Goal: Task Accomplishment & Management: Manage account settings

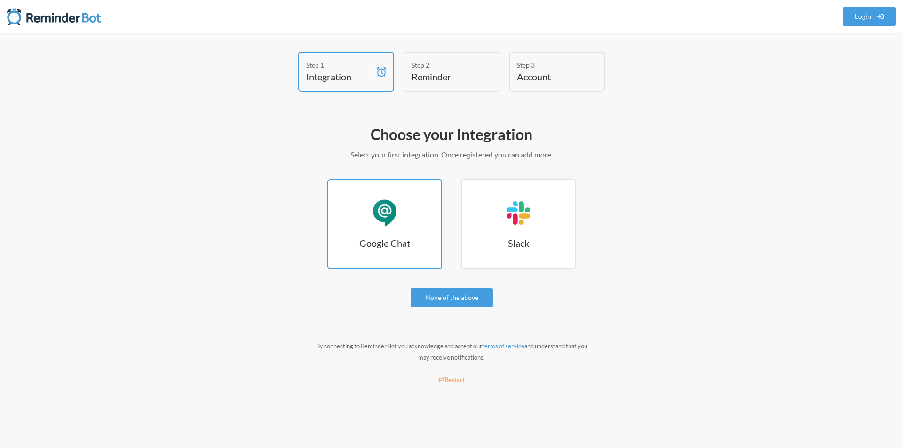
click at [405, 215] on link "Google Chat Google Chat" at bounding box center [384, 224] width 115 height 90
click at [451, 305] on link "None of the above" at bounding box center [451, 297] width 82 height 19
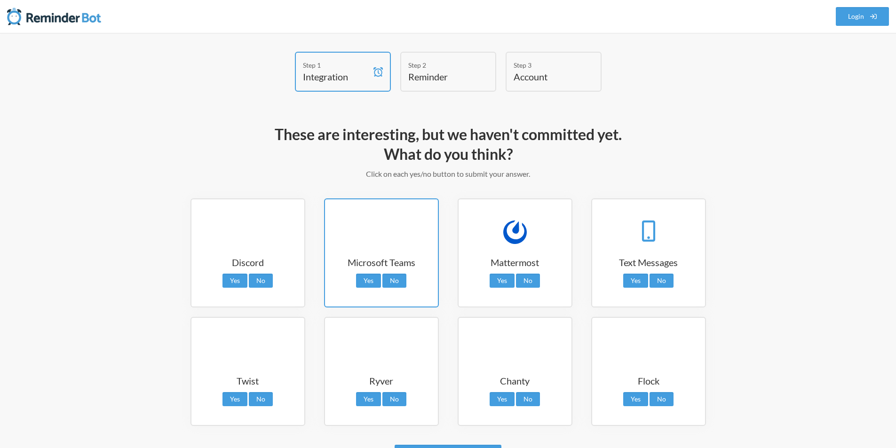
scroll to position [72, 0]
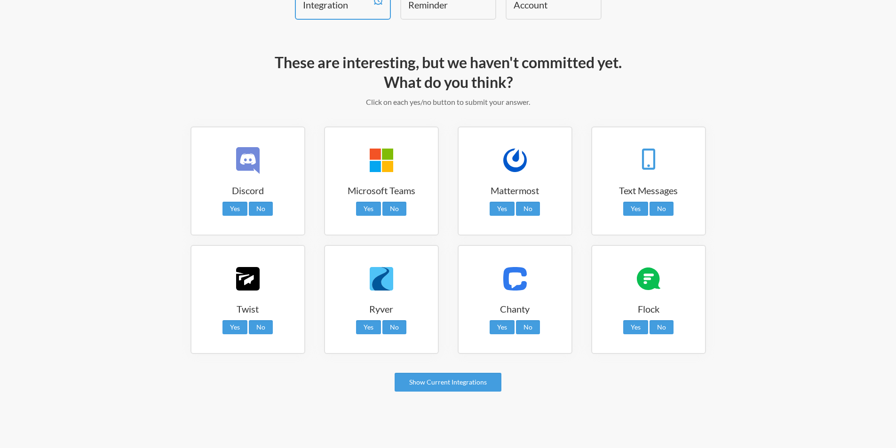
click at [451, 65] on h2 "These are interesting, but we haven't committed yet. What do you think?" at bounding box center [447, 72] width 545 height 39
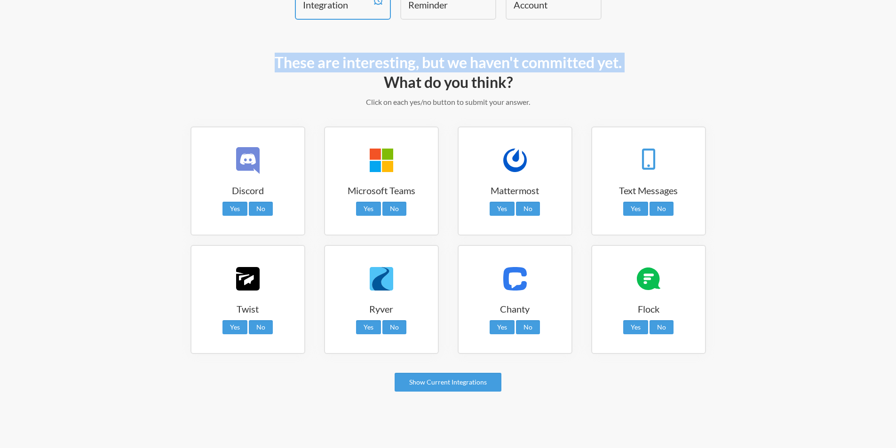
click at [451, 65] on h2 "These are interesting, but we haven't committed yet. What do you think?" at bounding box center [447, 72] width 545 height 39
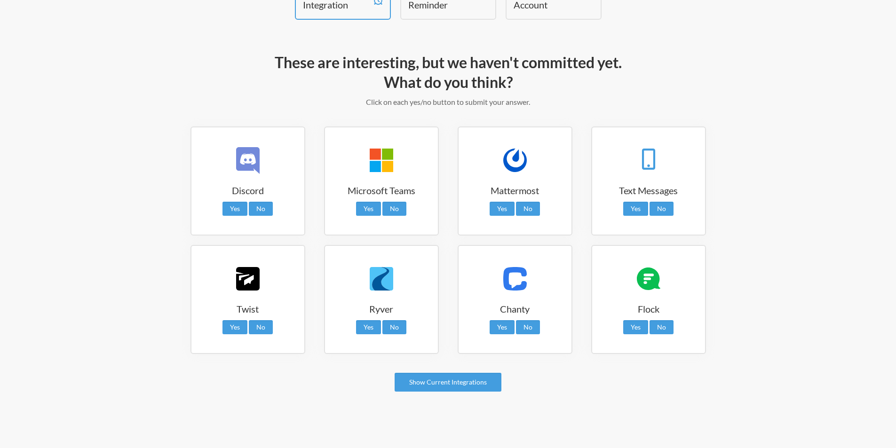
drag, startPoint x: 487, startPoint y: 85, endPoint x: 430, endPoint y: 85, distance: 56.9
click at [430, 85] on h2 "These are interesting, but we haven't committed yet. What do you think?" at bounding box center [447, 72] width 545 height 39
drag, startPoint x: 554, startPoint y: 82, endPoint x: 196, endPoint y: 62, distance: 358.8
click at [196, 62] on h2 "These are interesting, but we haven't committed yet. What do you think?" at bounding box center [447, 72] width 545 height 39
click at [371, 215] on link "Yes" at bounding box center [368, 209] width 25 height 14
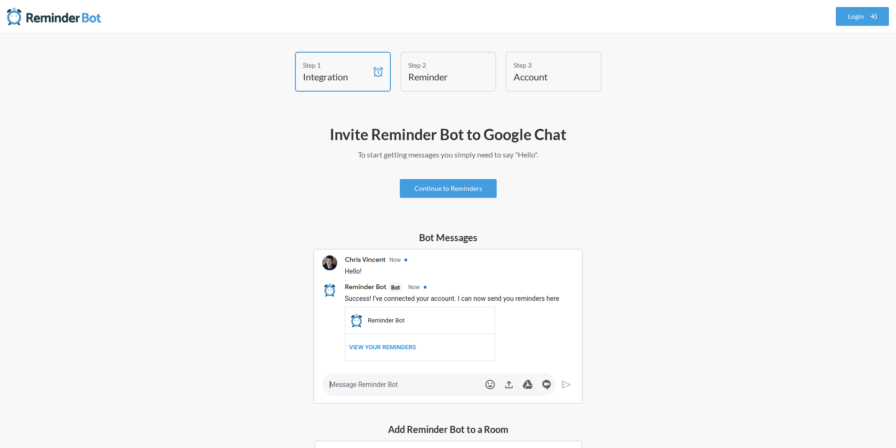
scroll to position [47, 0]
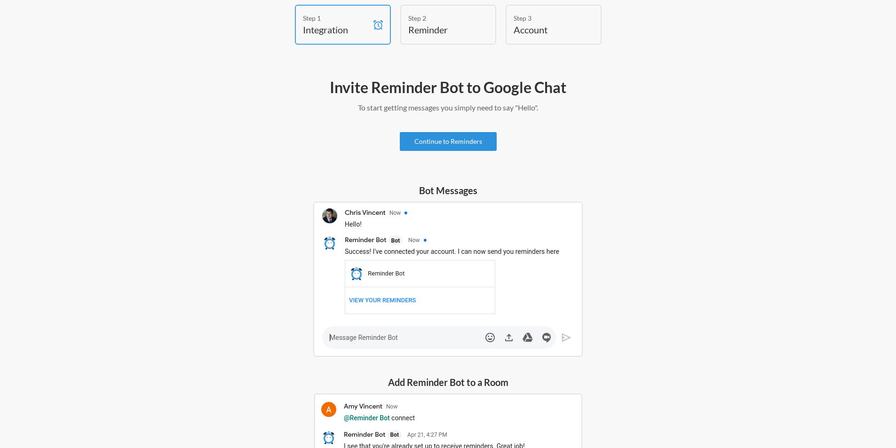
click at [433, 144] on link "Continue to Reminders" at bounding box center [448, 141] width 97 height 19
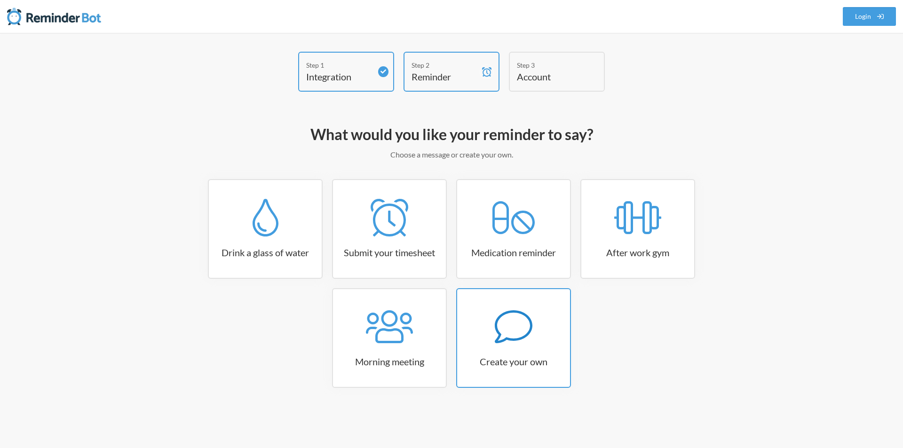
click at [547, 353] on link "Create your own" at bounding box center [513, 338] width 115 height 100
select select "07:30:00"
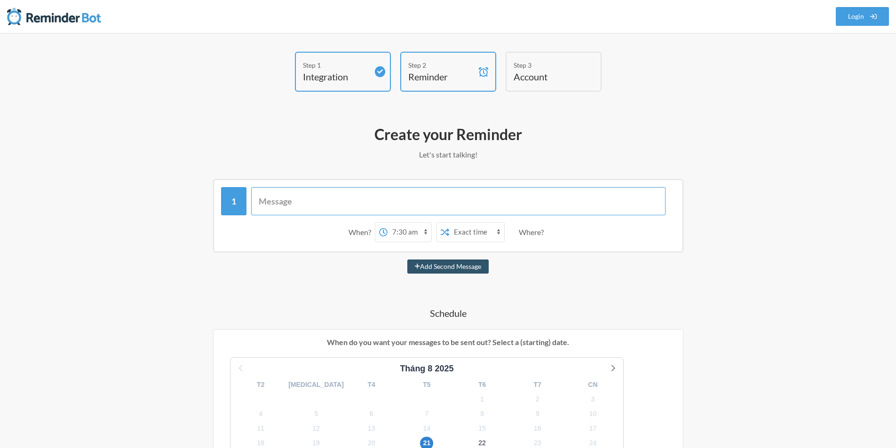
click at [346, 207] on input "text" at bounding box center [458, 201] width 414 height 28
paste input "Hi @all, mọi người note task [PERSON_NAME] và note [PERSON_NAME] [PERSON_NAME],…"
drag, startPoint x: 301, startPoint y: 205, endPoint x: 291, endPoint y: 210, distance: 10.9
click at [291, 210] on input "Hi @all, mọi người note task [PERSON_NAME] và note [PERSON_NAME] [PERSON_NAME],…" at bounding box center [458, 201] width 414 height 28
click at [292, 210] on input "Hi @all, mọi người note task [PERSON_NAME] và note [PERSON_NAME] [PERSON_NAME],…" at bounding box center [458, 201] width 414 height 28
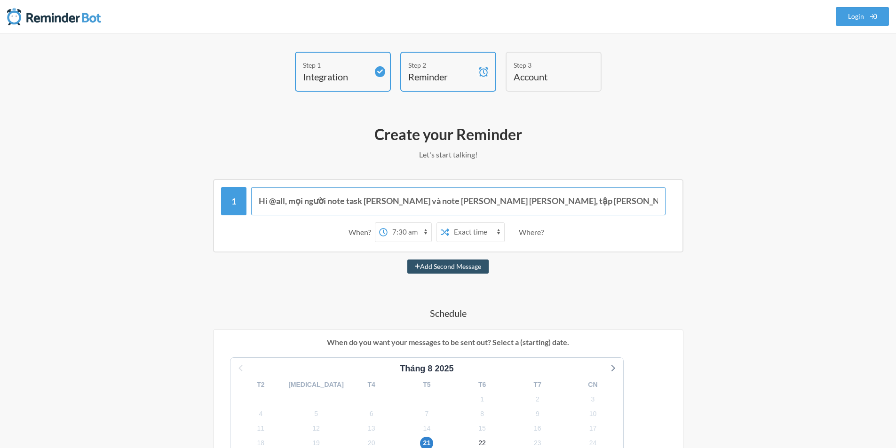
type input "Hi @all, mọi người note task [PERSON_NAME] và note [PERSON_NAME] [PERSON_NAME],…"
click at [413, 236] on select "12:00 am 12:15 am 12:30 am 12:45 am 1:00 am 1:15 am 1:30 am 1:45 am 2:00 am 2:1…" at bounding box center [409, 232] width 44 height 19
select select "09:00:00"
click at [387, 223] on select "12:00 am 12:15 am 12:30 am 12:45 am 1:00 am 1:15 am 1:30 am 1:45 am 2:00 am 2:1…" at bounding box center [409, 232] width 44 height 19
click at [485, 230] on select "Exact time Random time" at bounding box center [476, 232] width 55 height 19
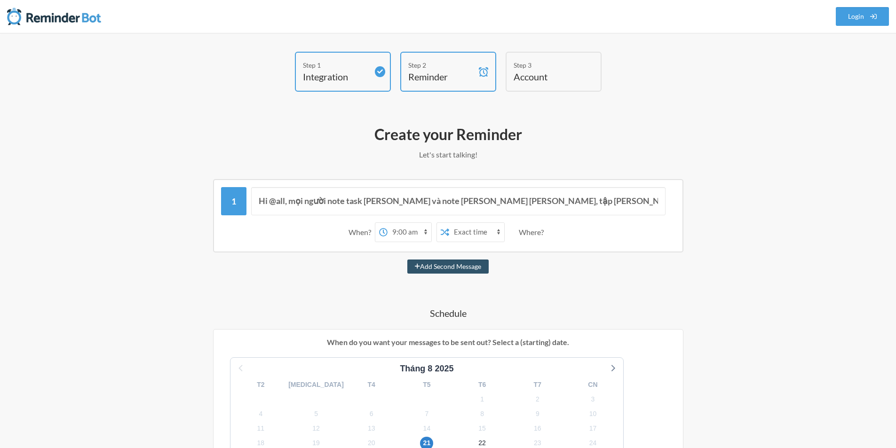
click at [484, 230] on select "Exact time Random time" at bounding box center [476, 232] width 55 height 19
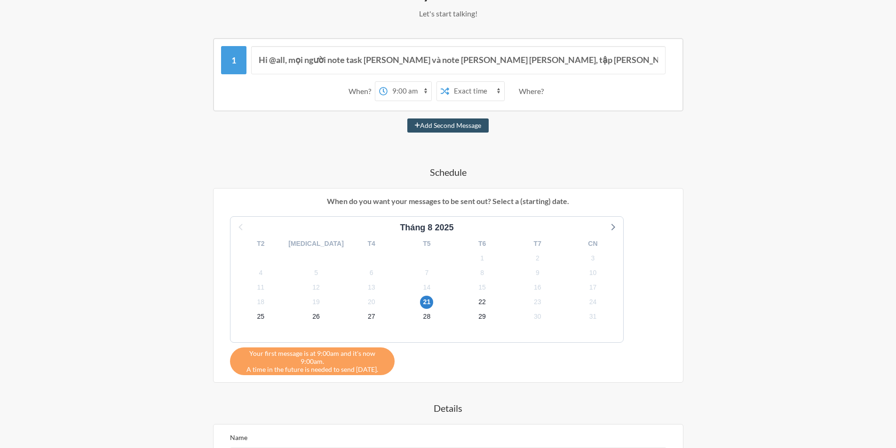
scroll to position [188, 0]
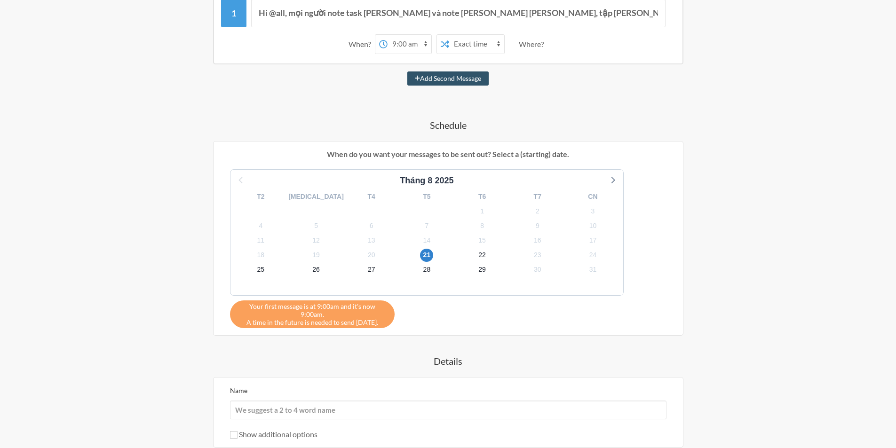
click at [494, 204] on label "No" at bounding box center [502, 203] width 50 height 11
click at [485, 204] on input "No" at bounding box center [481, 205] width 8 height 8
radio input "true"
click at [522, 224] on div "Skip Weekends? Yes No" at bounding box center [502, 246] width 50 height 154
click at [39, 194] on div "Step 1 Integration Step 2 Reminder Step 3 Account What would you like your remi…" at bounding box center [448, 207] width 896 height 724
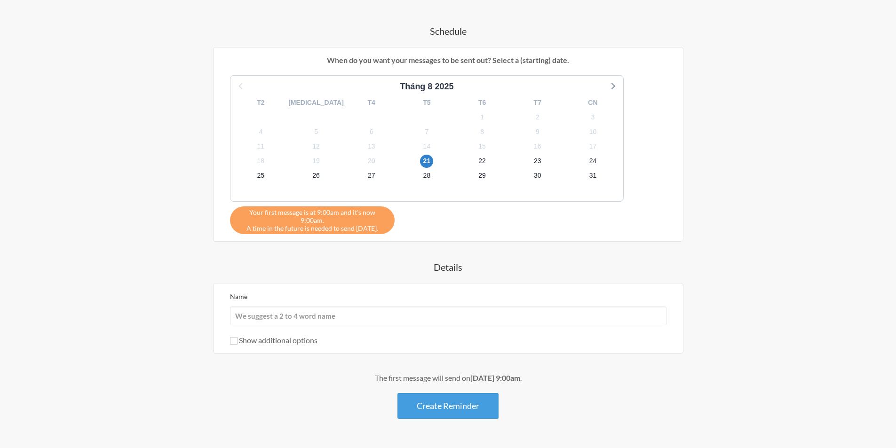
scroll to position [301, 0]
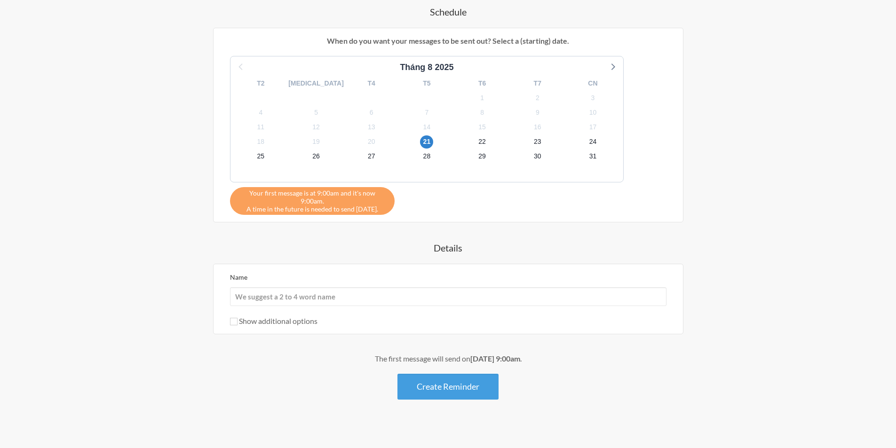
drag, startPoint x: 424, startPoint y: 378, endPoint x: 328, endPoint y: 342, distance: 102.2
click at [328, 342] on div "Hi @all, mọi người note task thường xuyên và note manhour lại nha, tập trung cá…" at bounding box center [447, 139] width 545 height 522
click at [280, 289] on input "Name" at bounding box center [448, 296] width 436 height 19
type input "[PERSON_NAME] CS"
click at [448, 384] on button "Create Reminder" at bounding box center [447, 387] width 101 height 26
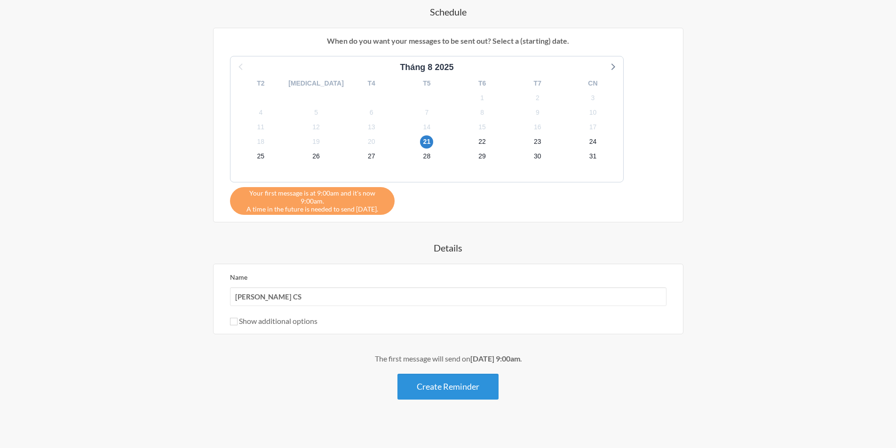
scroll to position [0, 0]
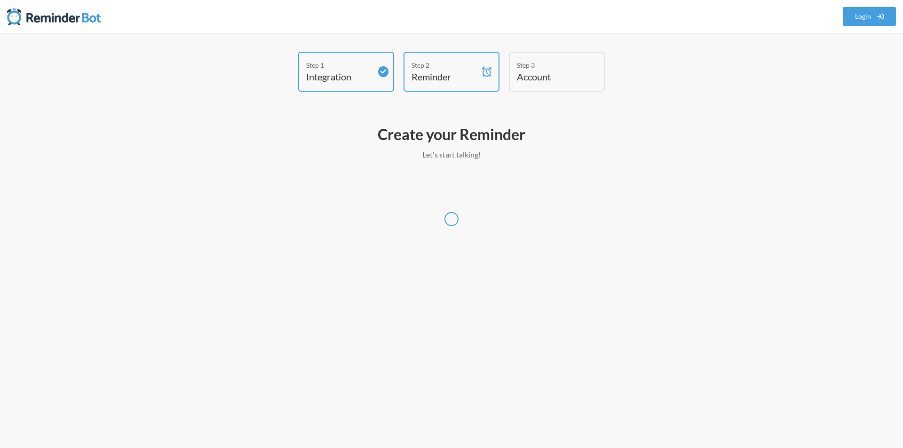
select select "UTC"
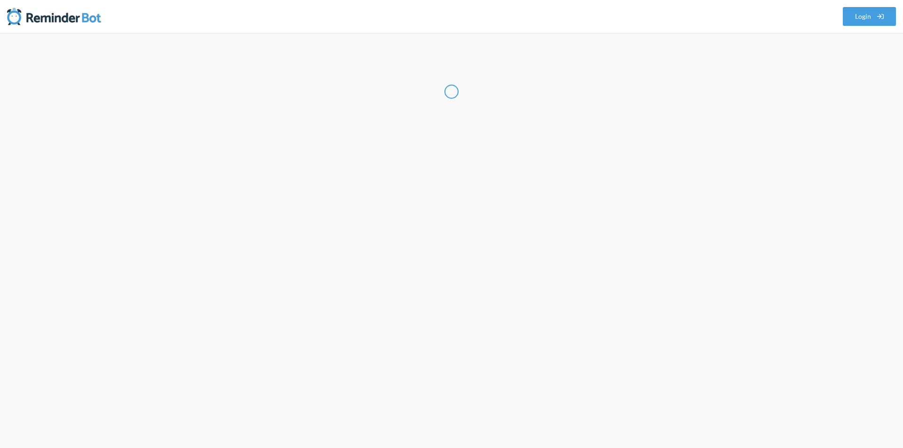
select select "VN"
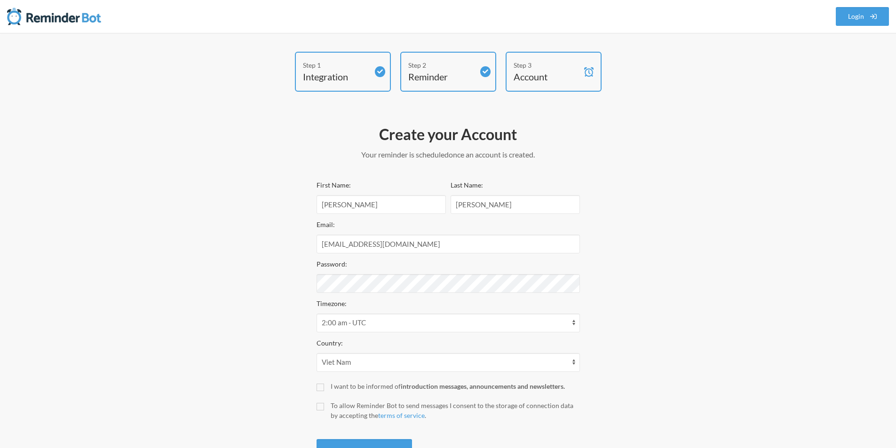
scroll to position [40, 0]
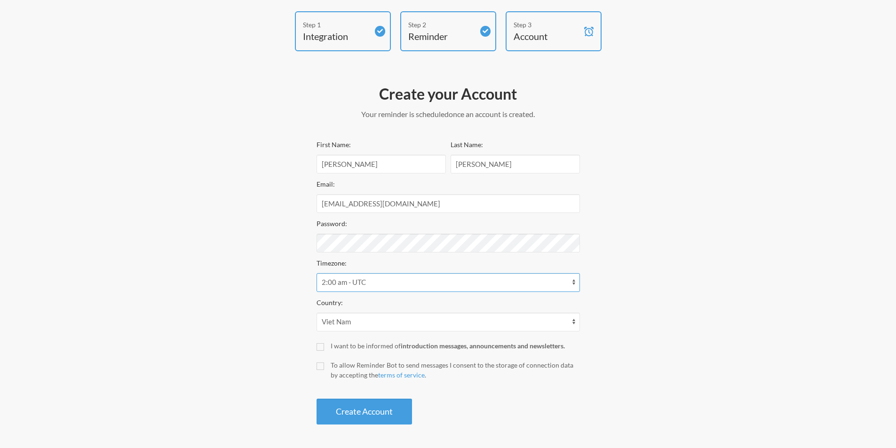
click at [334, 289] on select "12:00 am - America/Godthab 12:00 am - America/Miquelon 12:00 am - America/Noron…" at bounding box center [447, 282] width 263 height 19
select select "Asia/Ho_Chi_Minh"
click at [316, 273] on select "12:00 am - America/Godthab 12:00 am - America/Miquelon 12:00 am - America/Noron…" at bounding box center [447, 282] width 263 height 19
click at [342, 351] on div "First Name: Hieu Last Name: Nguyen Minh Email: hieunm@antsomi.com Password: Tim…" at bounding box center [447, 282] width 263 height 286
click at [345, 348] on div "I want to be informed of introduction messages, announcements and newsletters." at bounding box center [454, 346] width 249 height 10
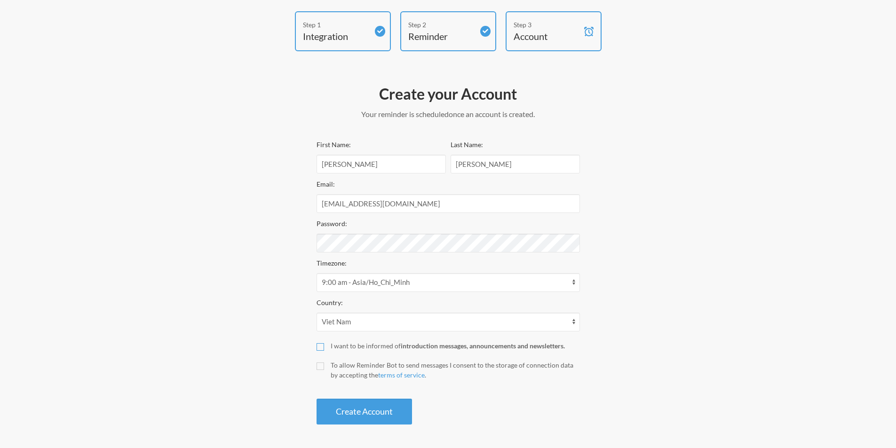
click at [324, 348] on input "I want to be informed of introduction messages, announcements and newsletters." at bounding box center [320, 347] width 8 height 8
checkbox input "true"
click at [322, 369] on input "To allow Reminder Bot to send messages I consent to the storage of connection d…" at bounding box center [320, 366] width 8 height 8
checkbox input "true"
click at [342, 410] on button "Create Account" at bounding box center [363, 412] width 95 height 26
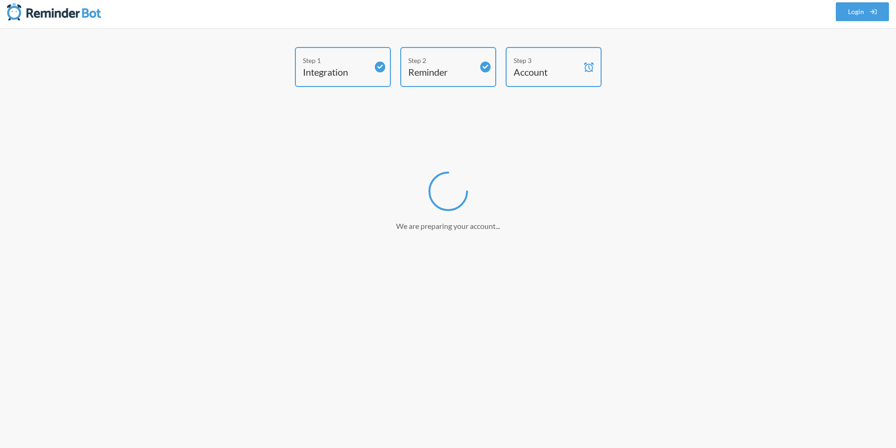
scroll to position [5, 0]
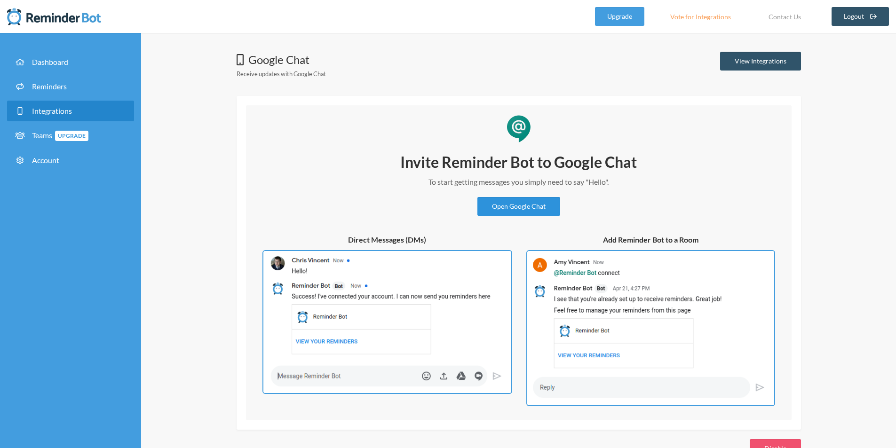
click at [533, 209] on link "Open Google Chat" at bounding box center [518, 206] width 83 height 19
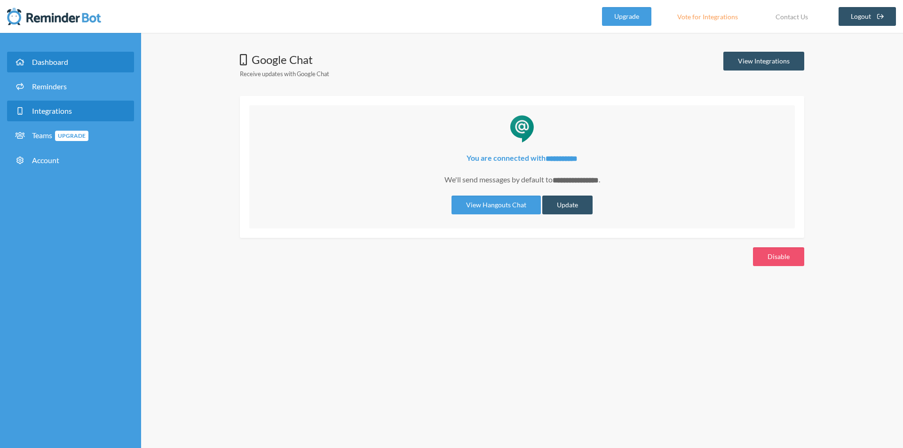
click at [70, 57] on link "Dashboard" at bounding box center [70, 62] width 127 height 21
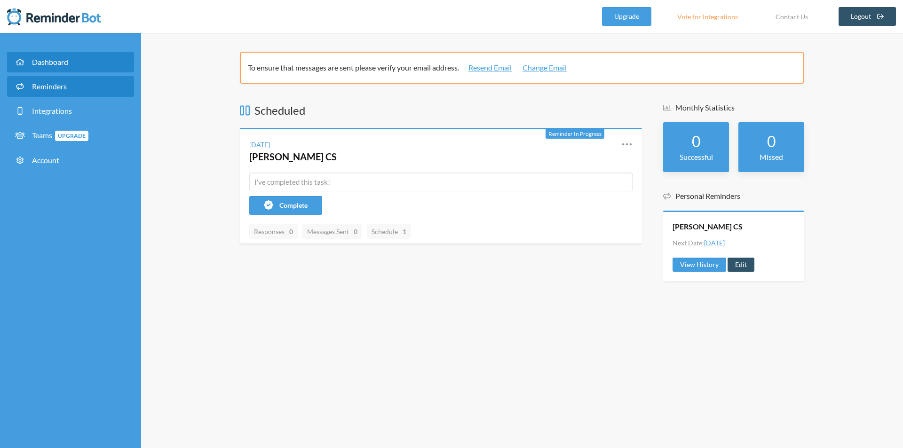
click at [102, 78] on link "Reminders" at bounding box center [70, 86] width 127 height 21
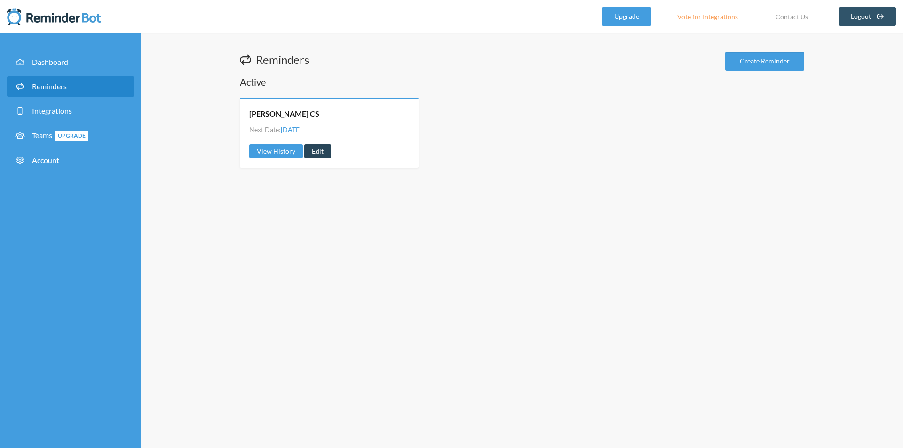
click at [314, 152] on link "Edit" at bounding box center [317, 151] width 27 height 14
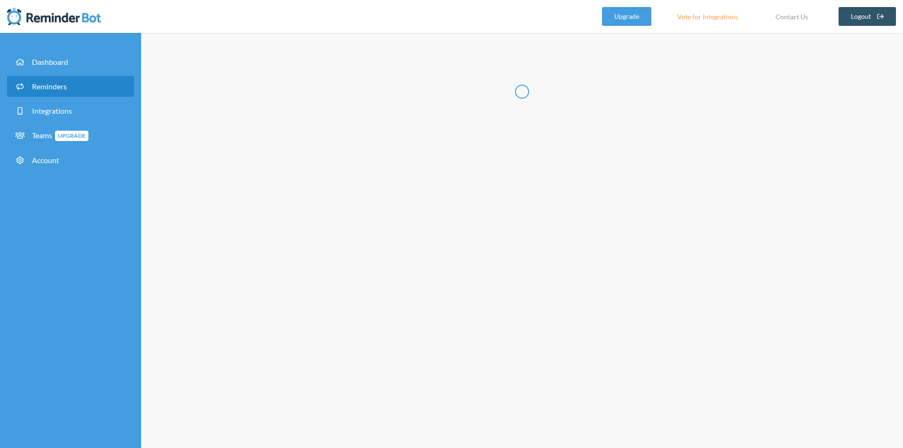
radio input "false"
radio input "true"
type input "[PERSON_NAME] CS"
select select "09:00:00"
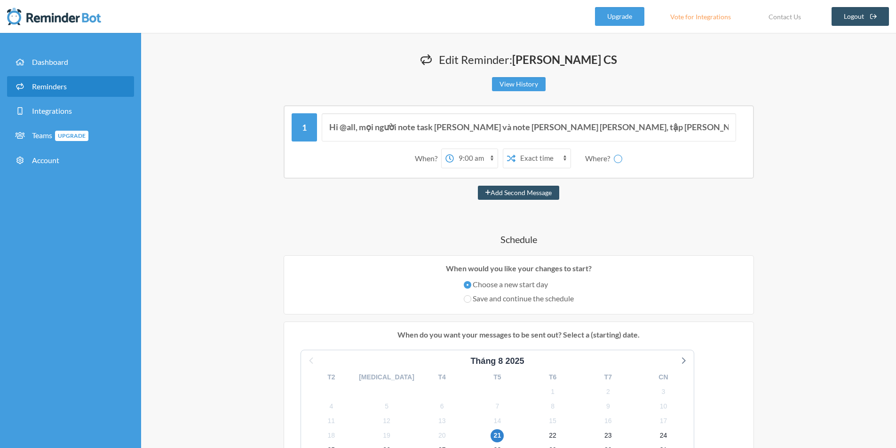
select select "spaces/AAQAm752uA8"
click at [615, 163] on select "Hieu Nguyen Minh ISB Information" at bounding box center [623, 158] width 71 height 19
click at [589, 149] on select "Hieu Nguyen Minh ISB Information" at bounding box center [623, 158] width 71 height 19
click at [606, 159] on select "Hieu Nguyen Minh ISB Information" at bounding box center [623, 158] width 71 height 19
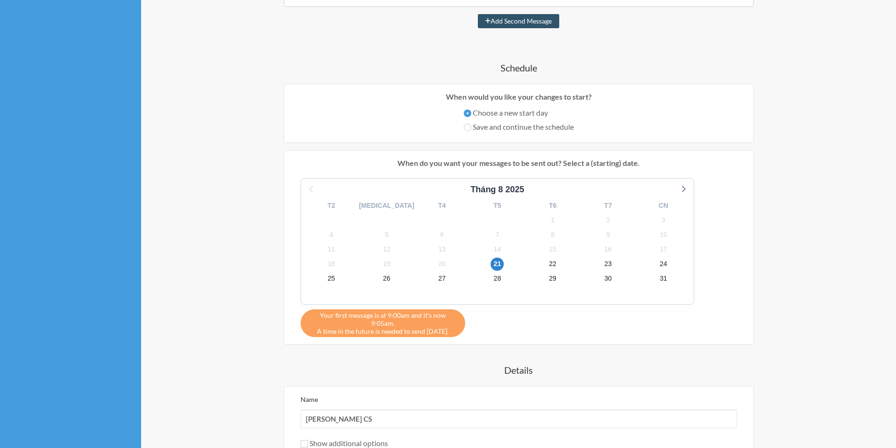
scroll to position [78, 0]
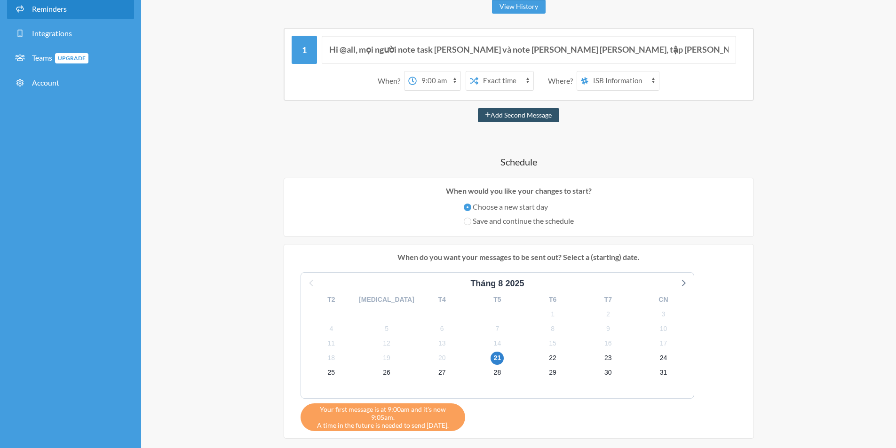
click at [434, 81] on select "12:00 am 12:15 am 12:30 am 12:45 am 1:00 am 1:15 am 1:30 am 1:45 am 2:00 am 2:1…" at bounding box center [439, 80] width 44 height 19
click at [497, 79] on select "Exact time Random time" at bounding box center [505, 80] width 55 height 19
click at [445, 81] on select "12:00 am 12:15 am 12:30 am 12:45 am 1:00 am 1:15 am 1:30 am 1:45 am 2:00 am 2:1…" at bounding box center [439, 80] width 44 height 19
click at [503, 81] on select "Exact time Random time" at bounding box center [505, 80] width 55 height 19
click at [478, 71] on select "Exact time Random time" at bounding box center [505, 80] width 55 height 19
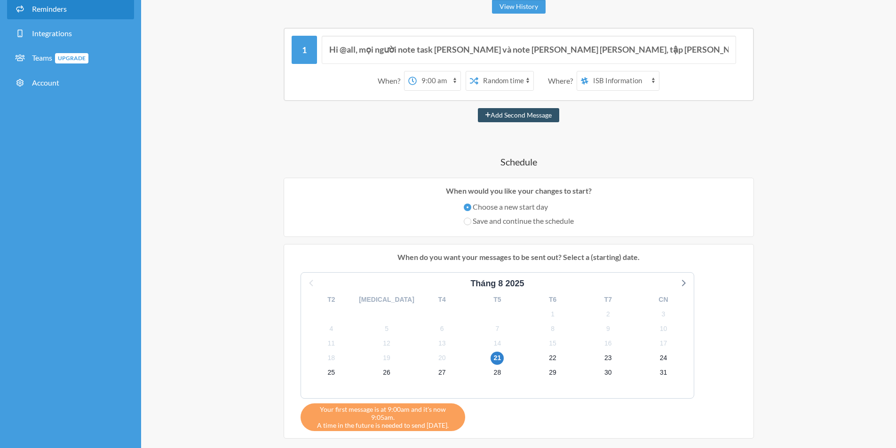
click at [478, 81] on select "Exact time Random time" at bounding box center [505, 80] width 55 height 19
select select "false"
click at [478, 71] on select "Exact time Random time" at bounding box center [505, 80] width 55 height 19
click at [429, 84] on select "12:00 am 12:15 am 12:30 am 12:45 am 1:00 am 1:15 am 1:30 am 1:45 am 2:00 am 2:1…" at bounding box center [439, 80] width 44 height 19
select select "09:15:00"
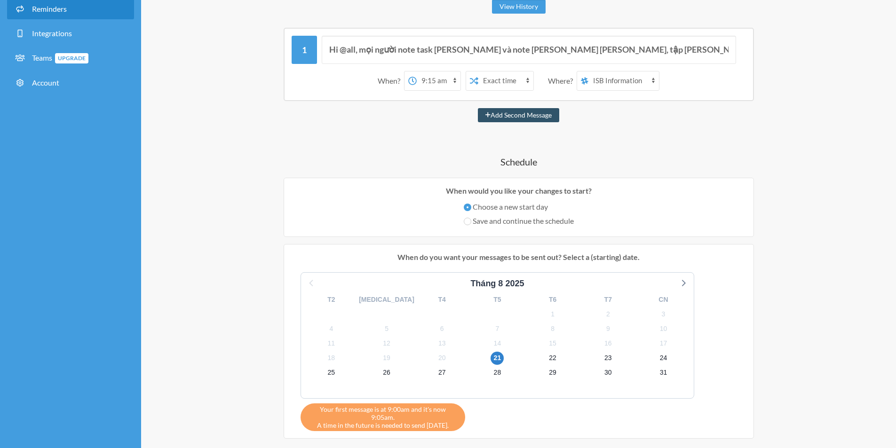
click at [417, 71] on select "12:00 am 12:15 am 12:30 am 12:45 am 1:00 am 1:15 am 1:30 am 1:45 am 2:00 am 2:1…" at bounding box center [439, 80] width 44 height 19
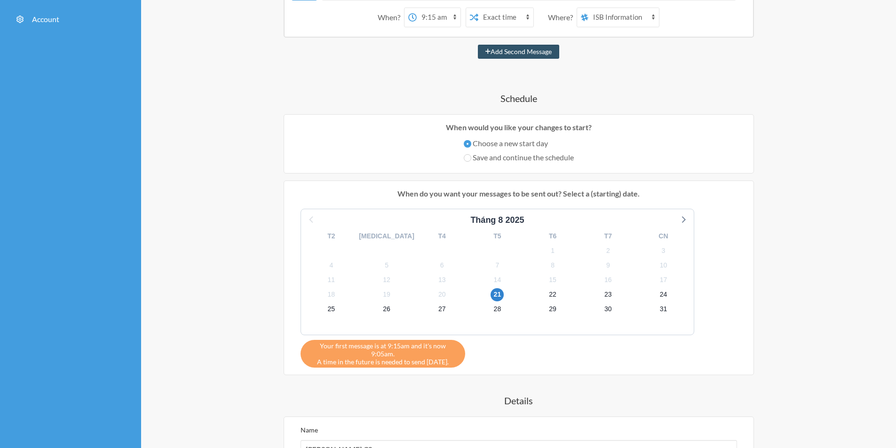
scroll to position [329, 0]
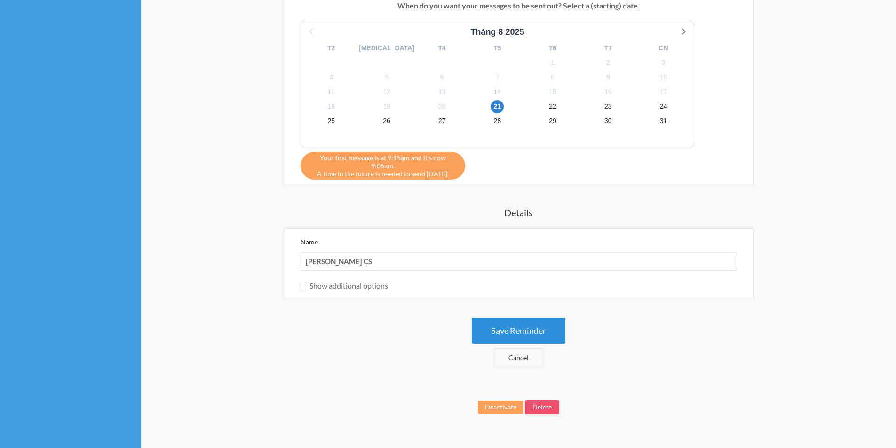
click at [518, 324] on button "Save Reminder" at bounding box center [519, 331] width 94 height 26
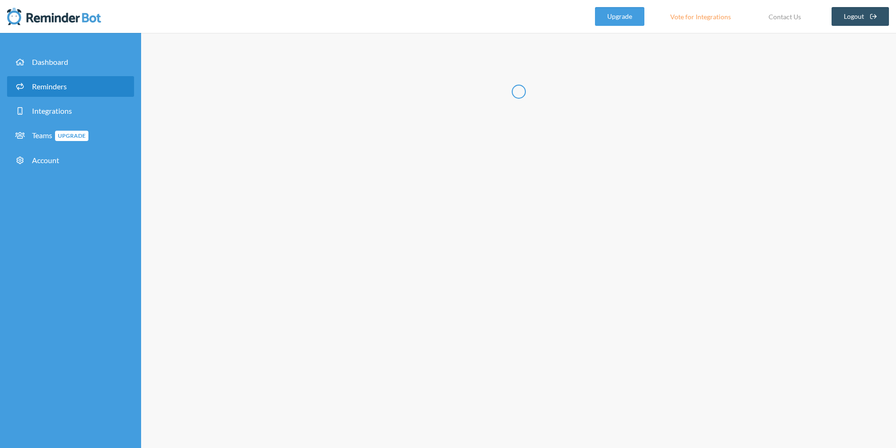
scroll to position [0, 0]
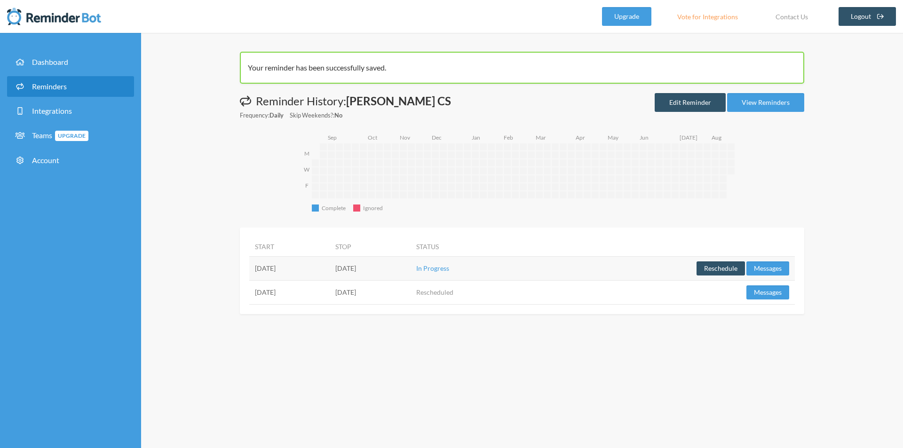
click at [59, 84] on span "Reminders" at bounding box center [49, 86] width 35 height 9
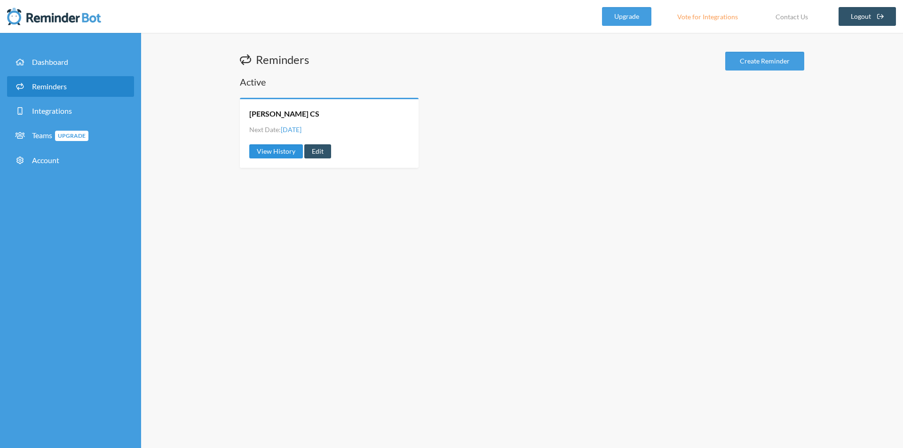
click at [270, 151] on link "View History" at bounding box center [276, 151] width 54 height 14
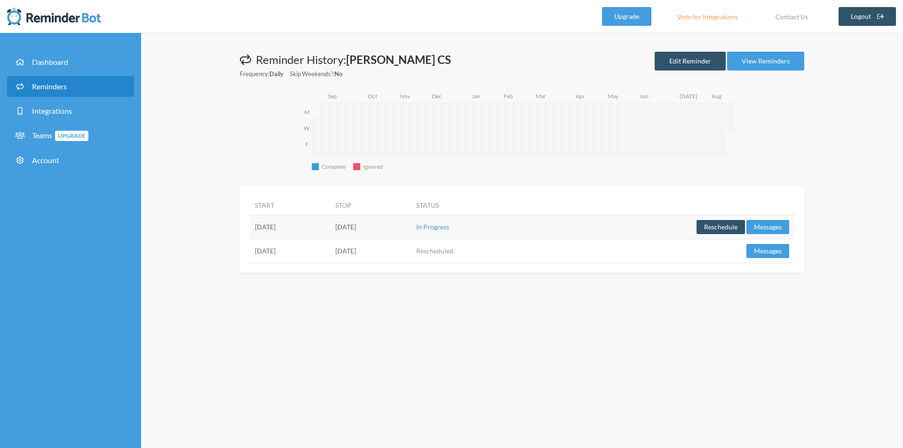
click at [278, 226] on td "[DATE]" at bounding box center [289, 227] width 80 height 24
click at [280, 218] on td "[DATE]" at bounding box center [289, 227] width 80 height 24
click at [681, 61] on link "Edit Reminder" at bounding box center [689, 61] width 71 height 19
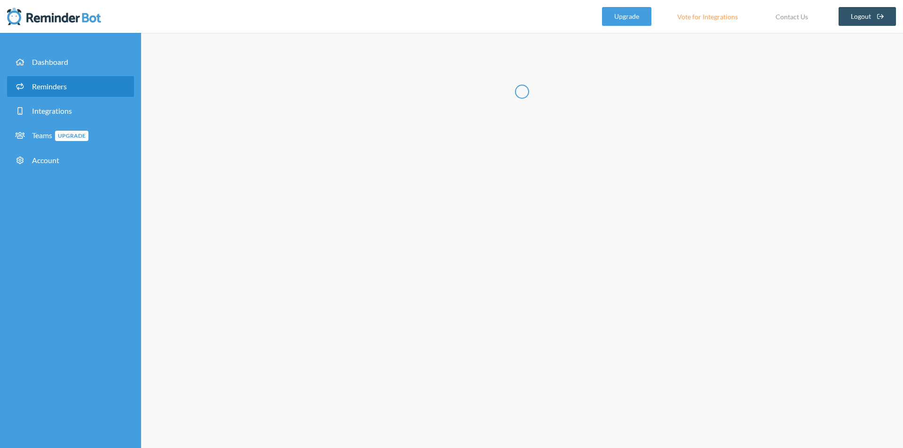
radio input "false"
radio input "true"
type input "[PERSON_NAME] CS"
select select "09:15:00"
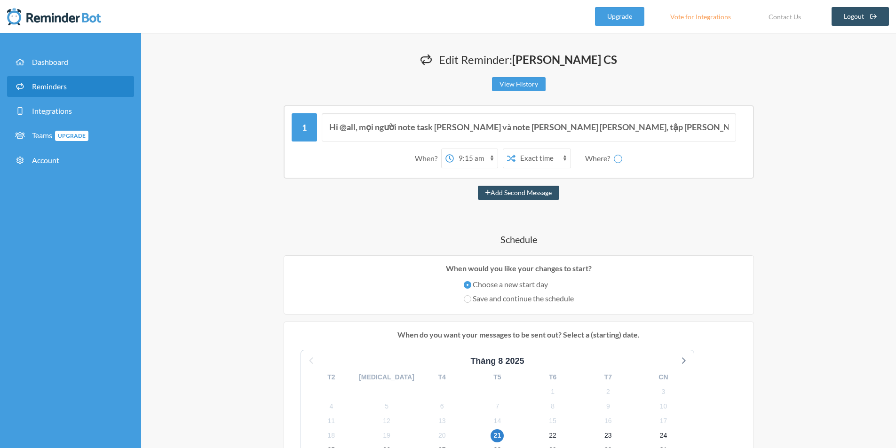
select select "spaces/AAQAm752uA8"
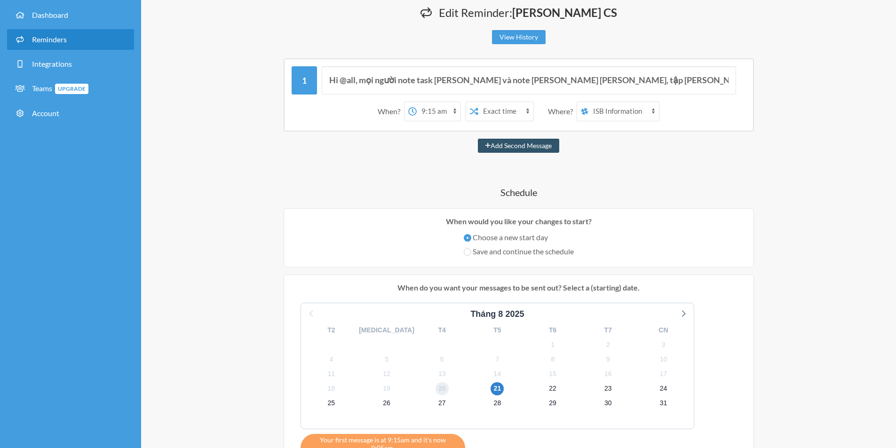
click at [435, 388] on span "20" at bounding box center [441, 388] width 13 height 13
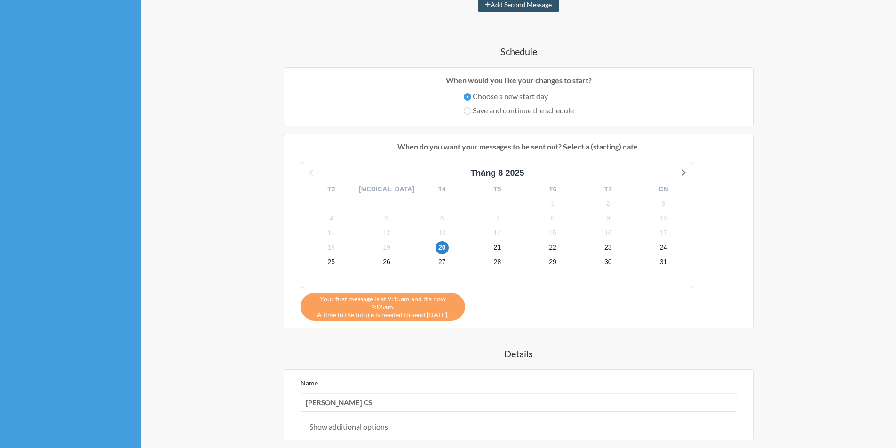
click at [484, 141] on p "When do you want your messages to be sent out? Select a (starting) date." at bounding box center [518, 146] width 455 height 11
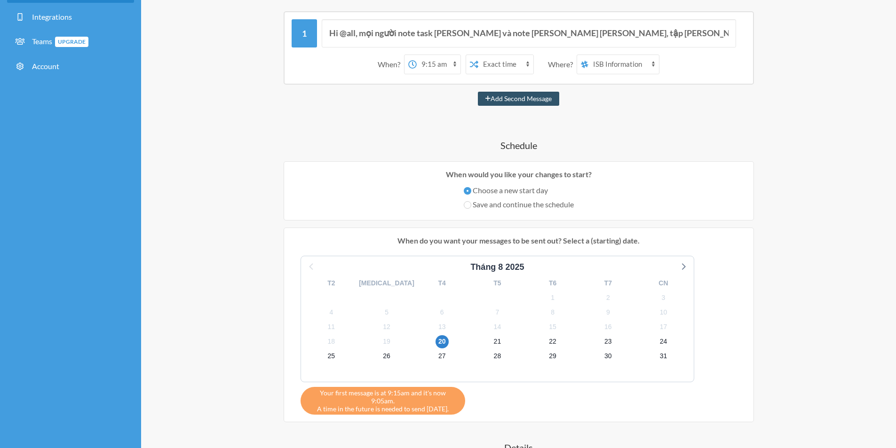
click at [500, 205] on label "Save and continue the schedule" at bounding box center [519, 204] width 110 height 11
click at [471, 205] on input "Save and continue the schedule" at bounding box center [468, 205] width 8 height 8
radio input "true"
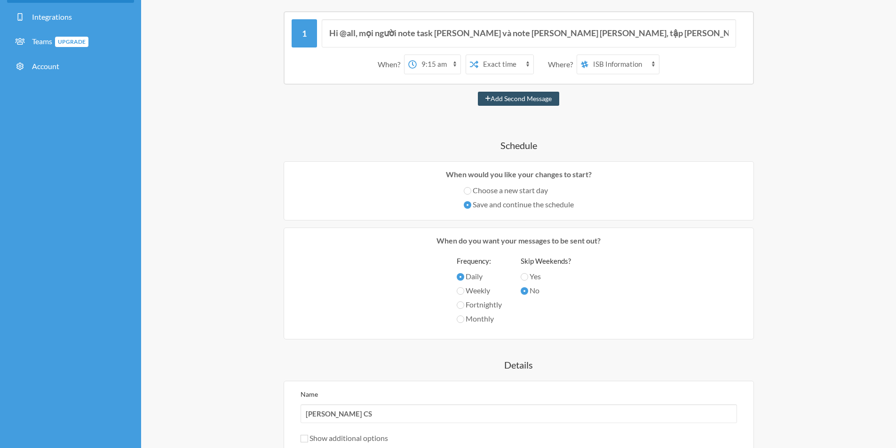
click at [529, 192] on label "Choose a new start day" at bounding box center [519, 190] width 110 height 11
click at [471, 192] on input "Choose a new start day" at bounding box center [468, 191] width 8 height 8
radio input "true"
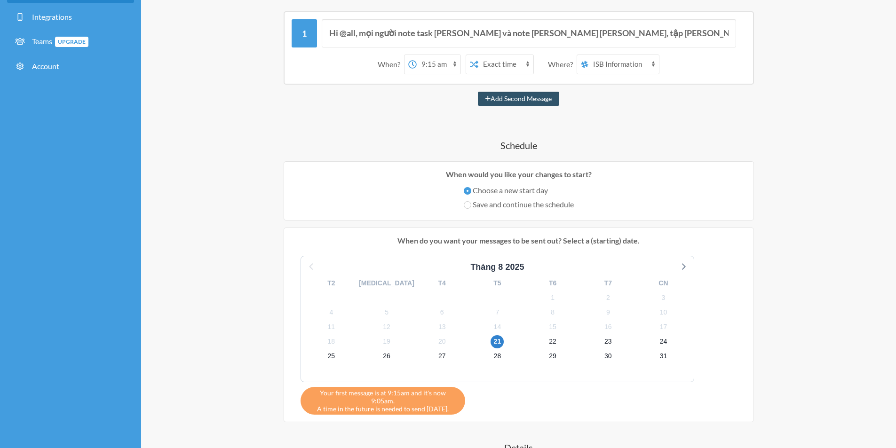
click at [520, 204] on label "Save and continue the schedule" at bounding box center [519, 204] width 110 height 11
click at [471, 204] on input "Save and continue the schedule" at bounding box center [468, 205] width 8 height 8
radio input "true"
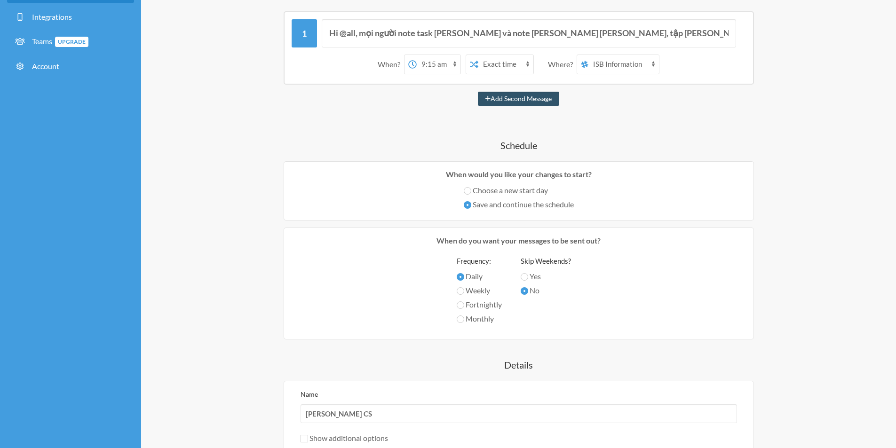
click at [513, 192] on label "Choose a new start day" at bounding box center [519, 190] width 110 height 11
click at [471, 192] on input "Choose a new start day" at bounding box center [468, 191] width 8 height 8
radio input "true"
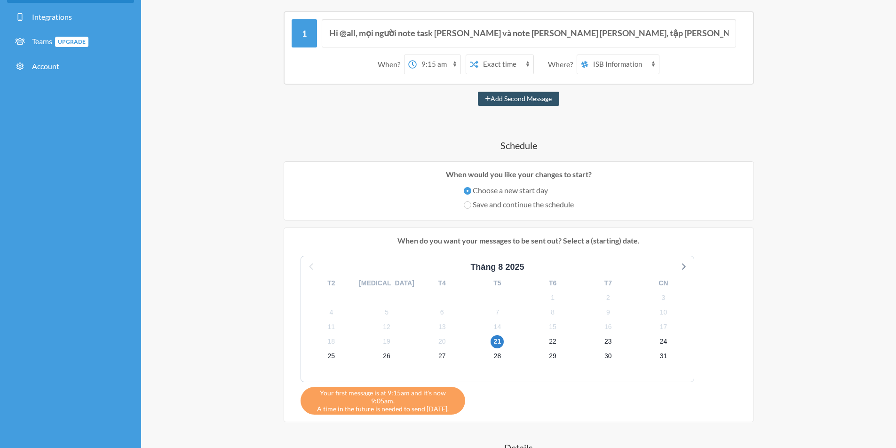
click at [503, 211] on div "Save and continue the schedule" at bounding box center [519, 206] width 110 height 14
click at [502, 206] on label "Save and continue the schedule" at bounding box center [519, 204] width 110 height 11
click at [471, 206] on input "Save and continue the schedule" at bounding box center [468, 205] width 8 height 8
radio input "true"
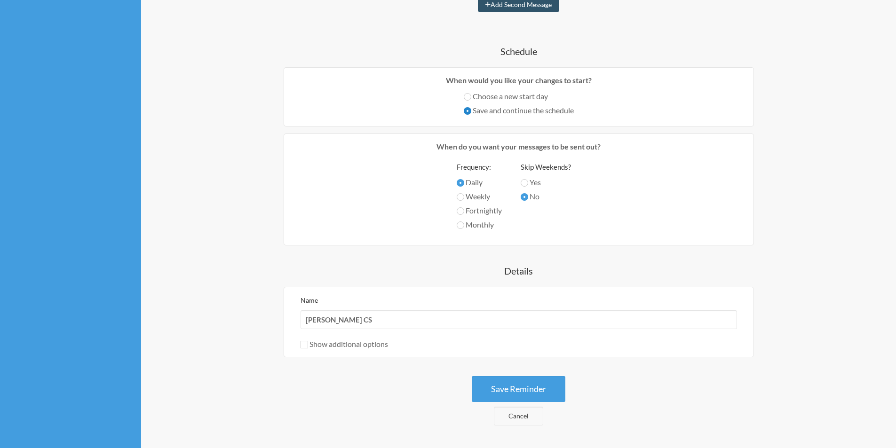
scroll to position [235, 0]
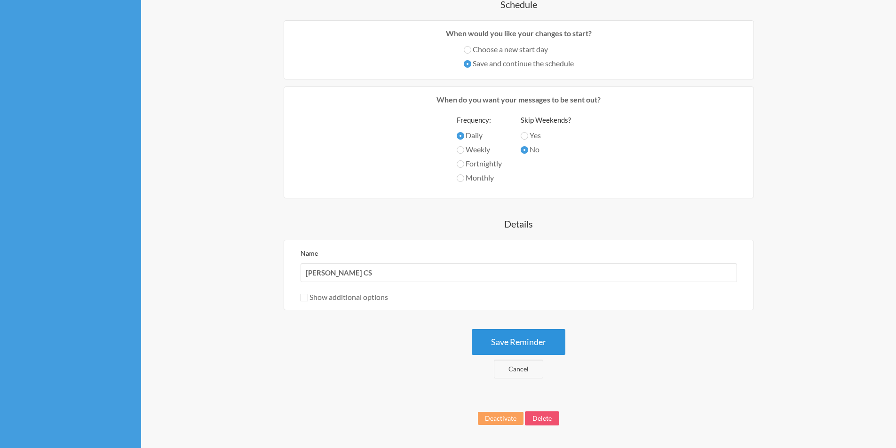
click at [533, 338] on button "Save Reminder" at bounding box center [519, 342] width 94 height 26
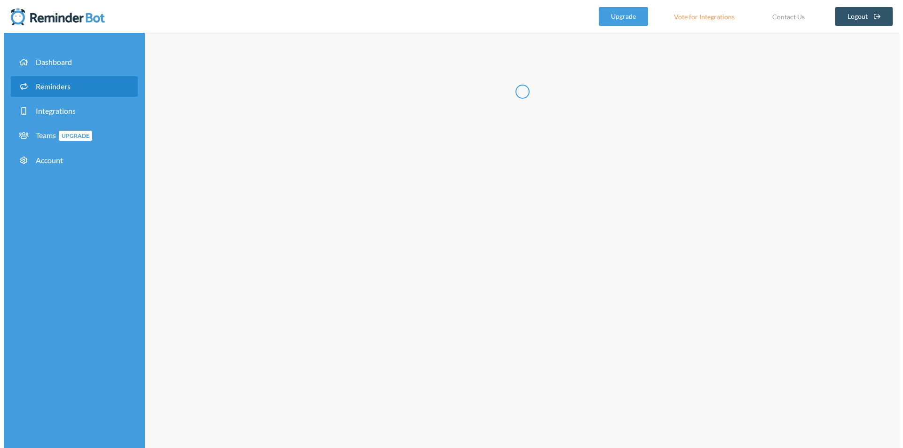
scroll to position [0, 0]
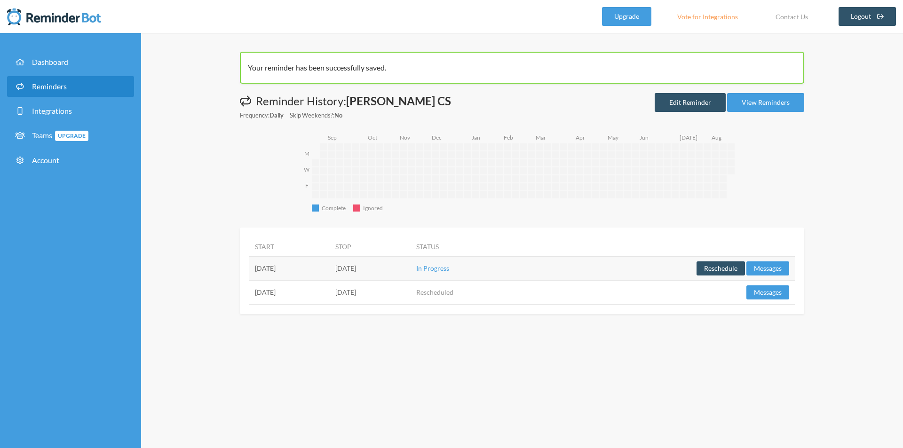
click at [522, 267] on td "In Progress" at bounding box center [471, 268] width 122 height 24
click at [533, 262] on td "In Progress" at bounding box center [471, 268] width 122 height 24
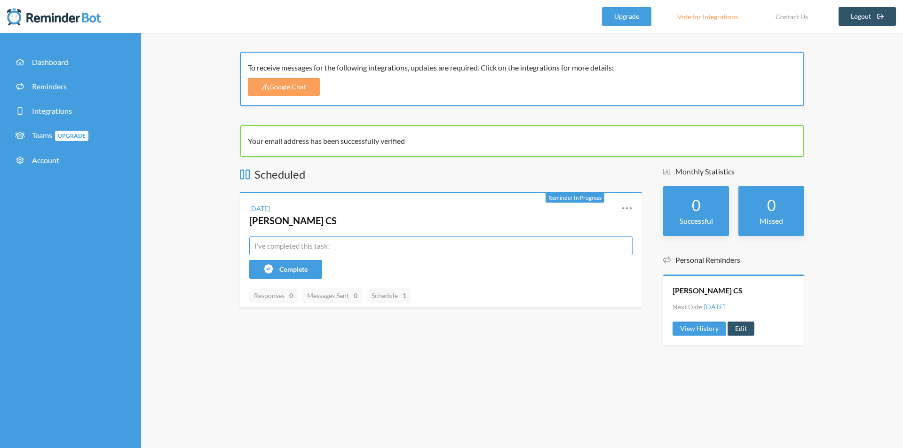
click at [278, 247] on input "text" at bounding box center [440, 245] width 383 height 19
click at [204, 231] on div "To receive messages for the following integrations, updates are required. Click…" at bounding box center [522, 240] width 762 height 415
click at [189, 210] on div "To receive messages for the following integrations, updates are required. Click…" at bounding box center [522, 240] width 762 height 415
click at [71, 110] on span "Integrations" at bounding box center [52, 110] width 40 height 9
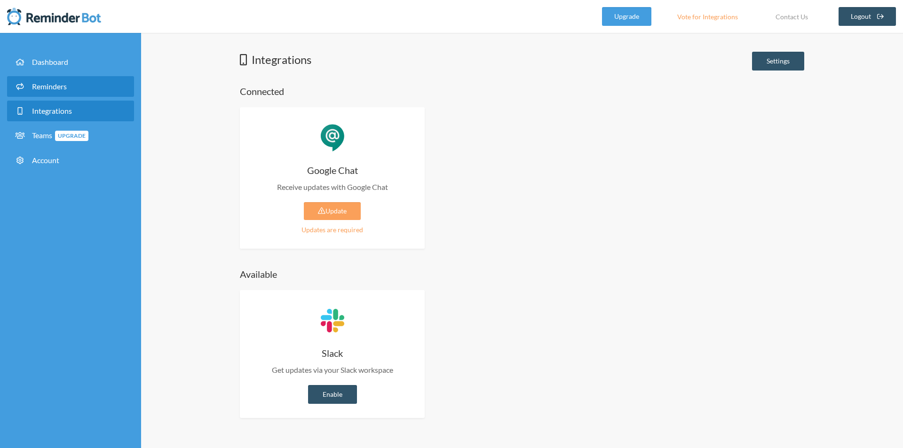
click at [56, 92] on link "Reminders" at bounding box center [70, 86] width 127 height 21
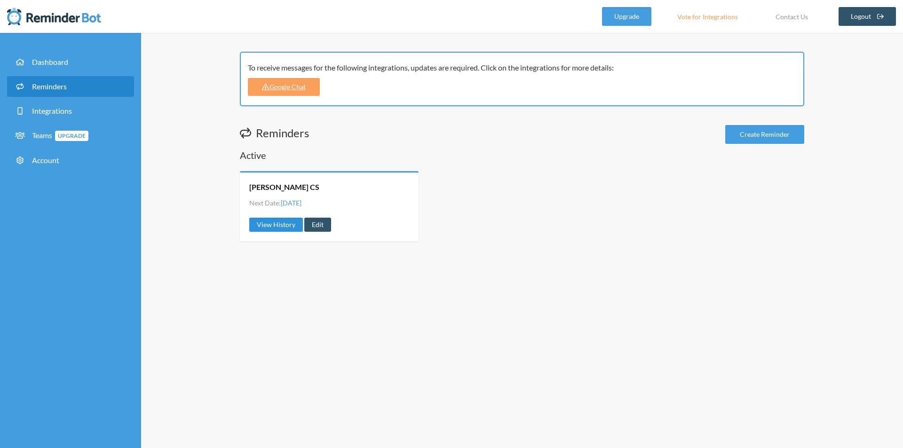
click at [283, 225] on link "View History" at bounding box center [276, 225] width 54 height 14
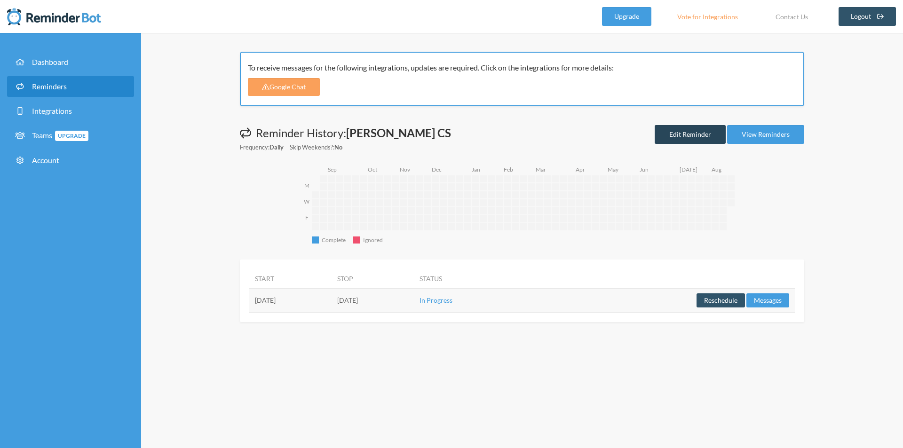
click at [679, 134] on link "Edit Reminder" at bounding box center [689, 134] width 71 height 19
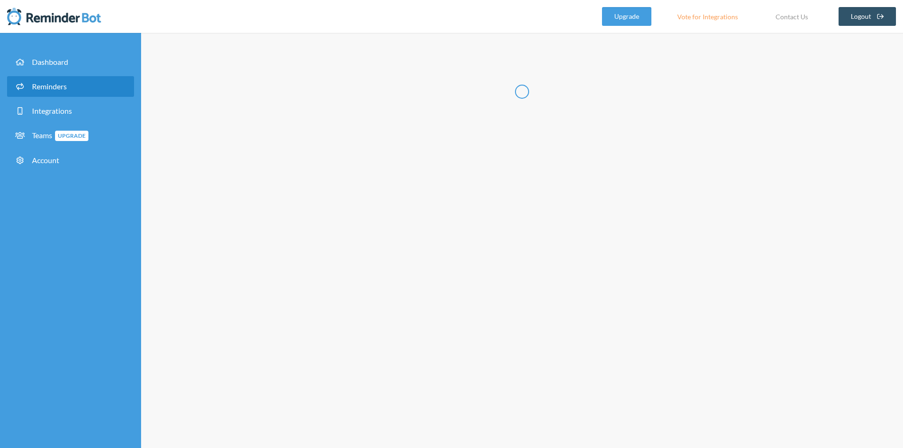
radio input "false"
radio input "true"
type input "[PERSON_NAME] CS"
select select "09:00:00"
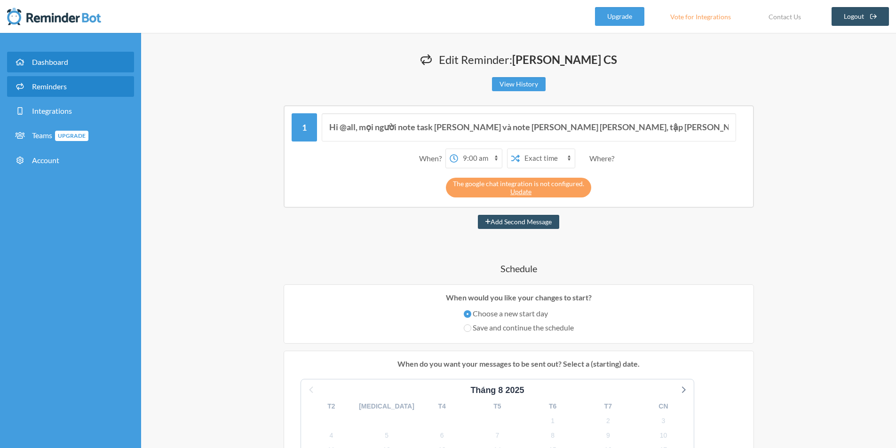
click at [64, 62] on span "Dashboard" at bounding box center [50, 61] width 36 height 9
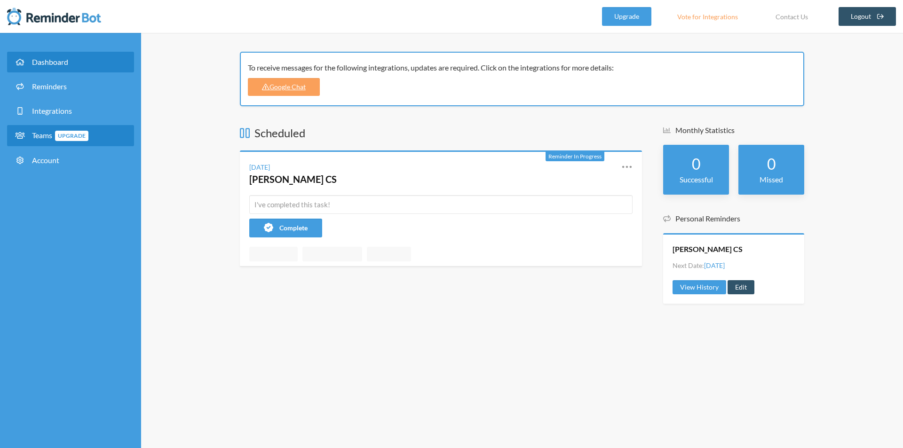
click at [30, 140] on link "Teams Upgrade" at bounding box center [70, 135] width 127 height 21
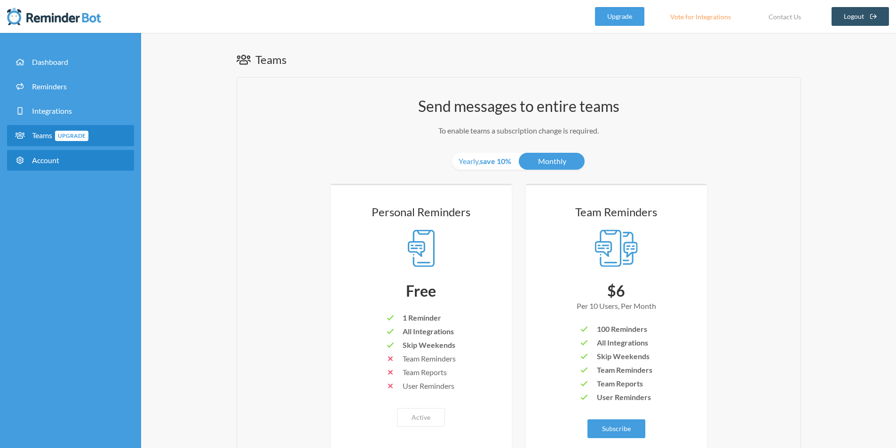
click at [74, 158] on link "Account" at bounding box center [70, 160] width 127 height 21
select select "**"
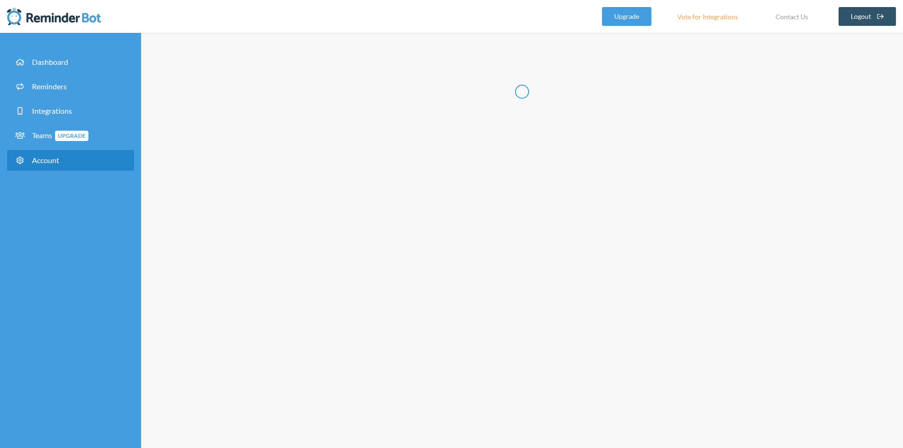
type input "****"
type input "**********"
select select "**"
checkbox input "****"
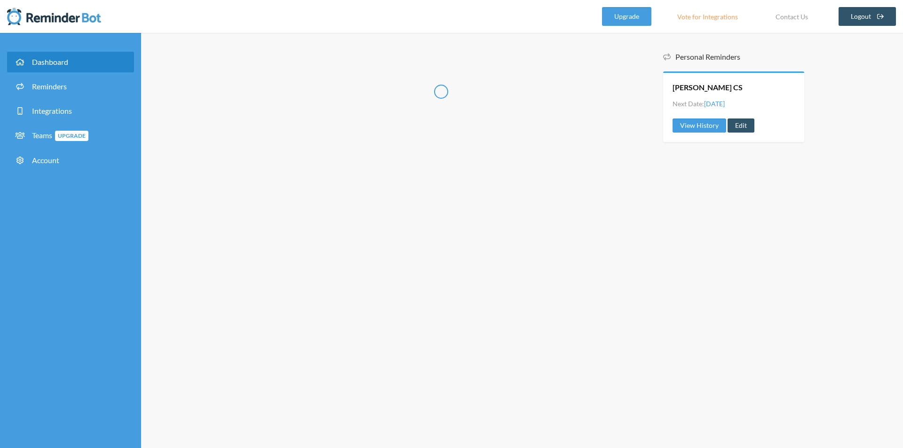
click at [313, 151] on div at bounding box center [441, 102] width 402 height 100
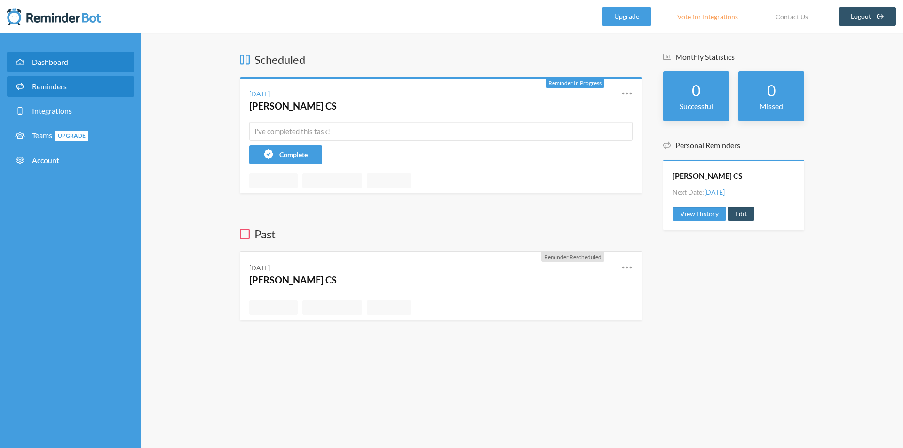
click at [99, 89] on link "Reminders" at bounding box center [70, 86] width 127 height 21
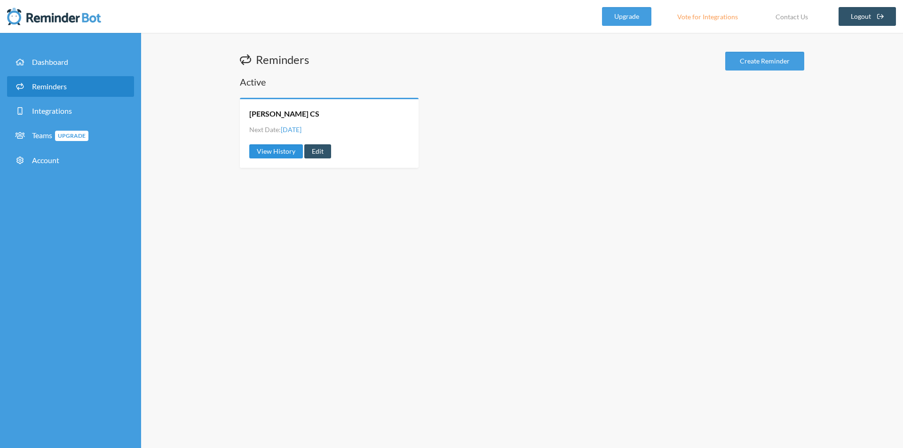
click at [268, 154] on link "View History" at bounding box center [276, 151] width 54 height 14
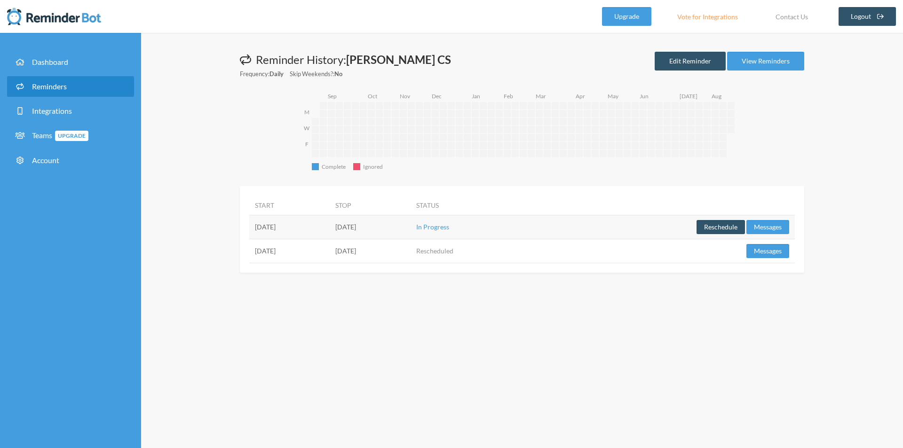
click at [532, 246] on td "Rescheduled" at bounding box center [471, 251] width 122 height 24
click at [513, 233] on td "In Progress" at bounding box center [471, 227] width 122 height 24
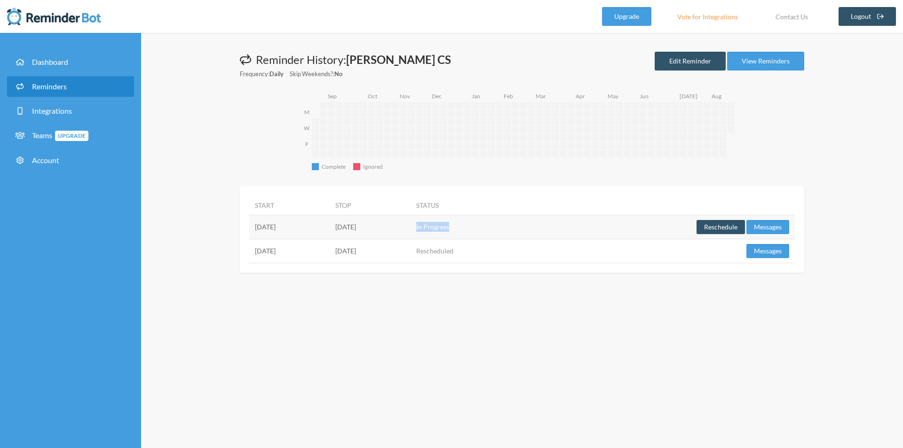
click at [513, 233] on td "In Progress" at bounding box center [471, 227] width 122 height 24
click at [731, 225] on button "Reschedule" at bounding box center [720, 227] width 48 height 14
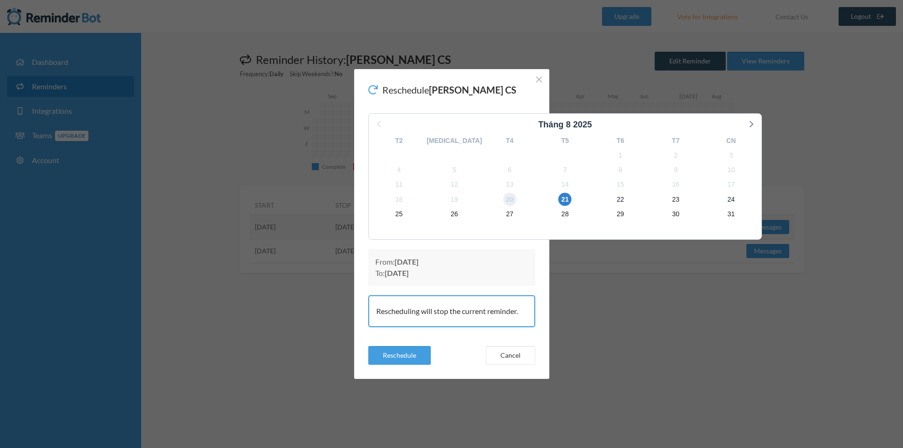
click at [503, 201] on span "20" at bounding box center [509, 199] width 13 height 13
click at [395, 353] on button "Reschedule" at bounding box center [399, 355] width 63 height 19
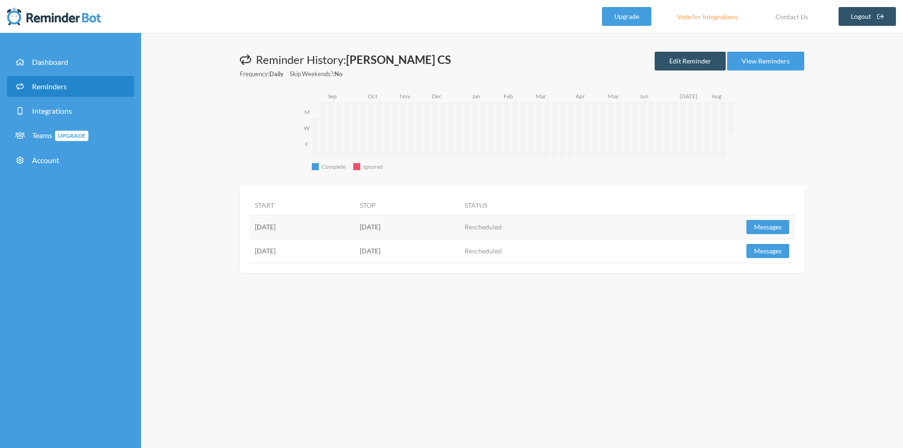
click at [278, 230] on td "[DATE]" at bounding box center [301, 227] width 105 height 24
click at [683, 61] on link "Edit Reminder" at bounding box center [689, 61] width 71 height 19
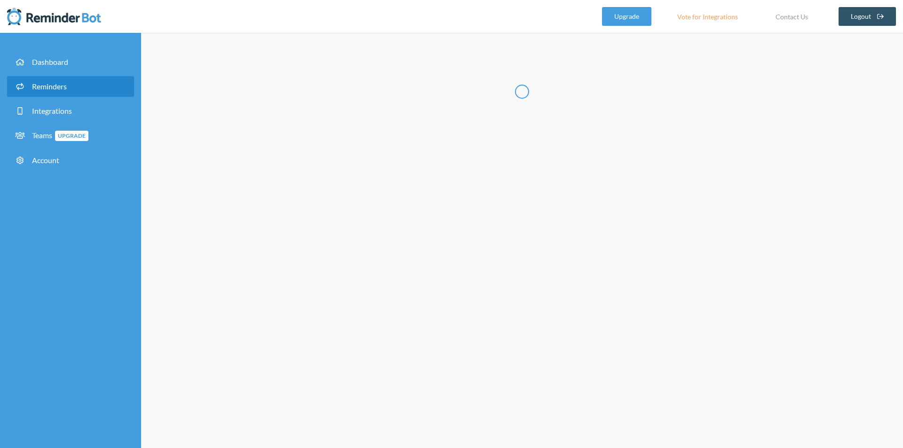
radio input "false"
radio input "true"
type input "[PERSON_NAME] CS"
select select "09:15:00"
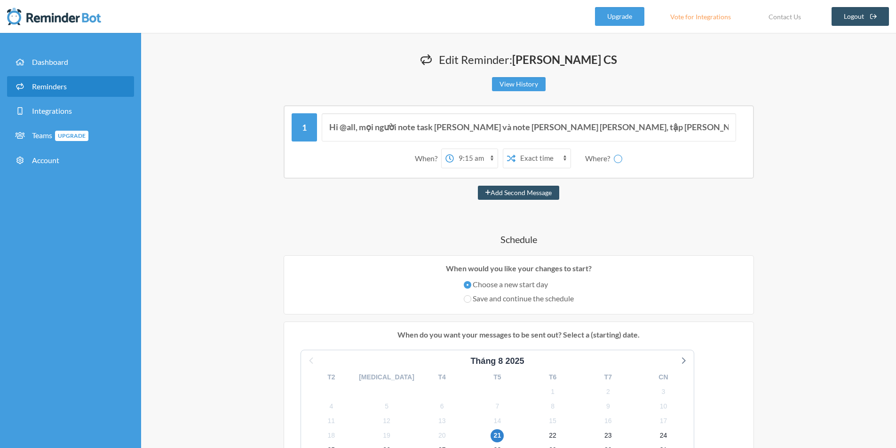
select select "spaces/AAQAm752uA8"
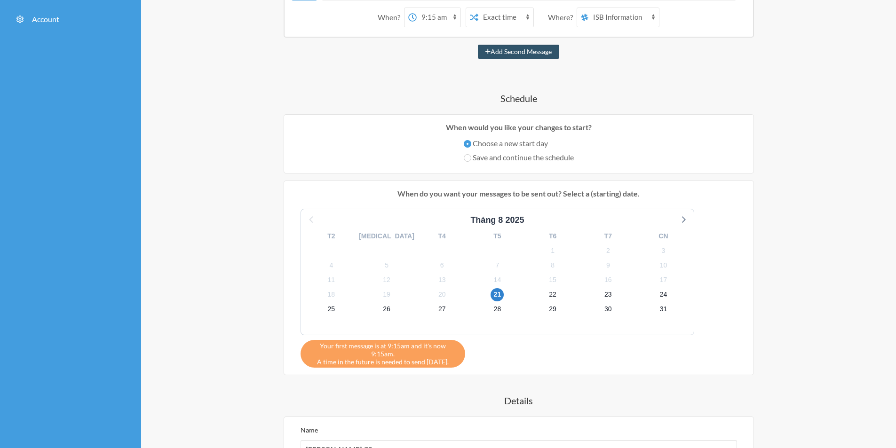
scroll to position [235, 0]
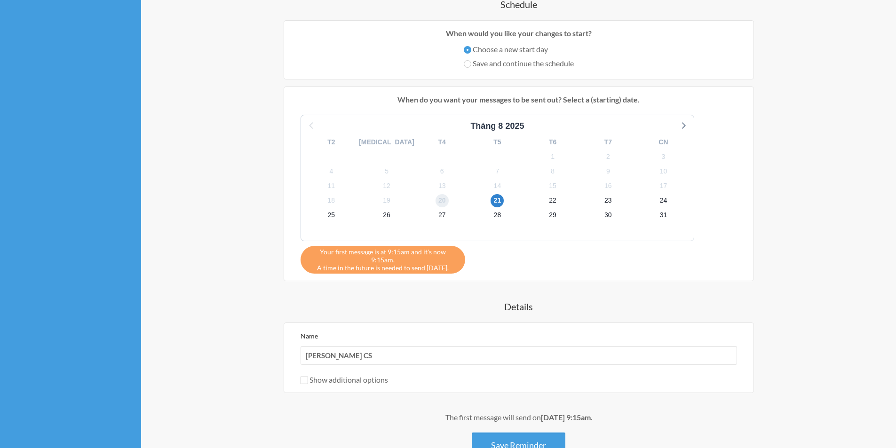
click at [435, 202] on span "20" at bounding box center [441, 200] width 13 height 13
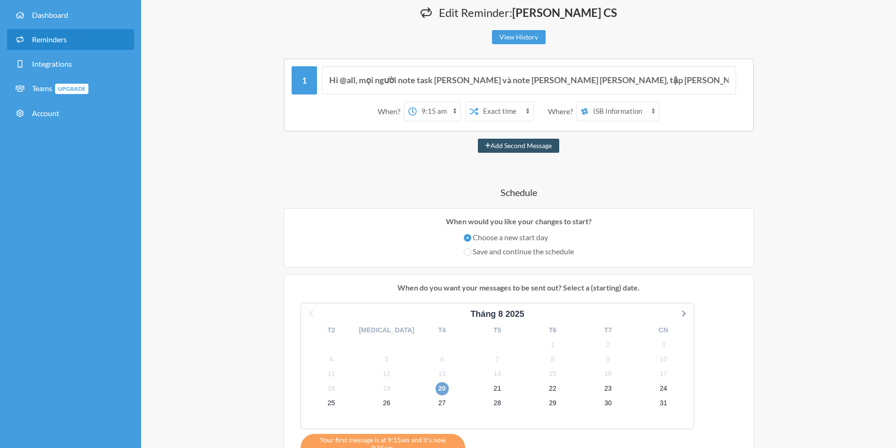
scroll to position [0, 0]
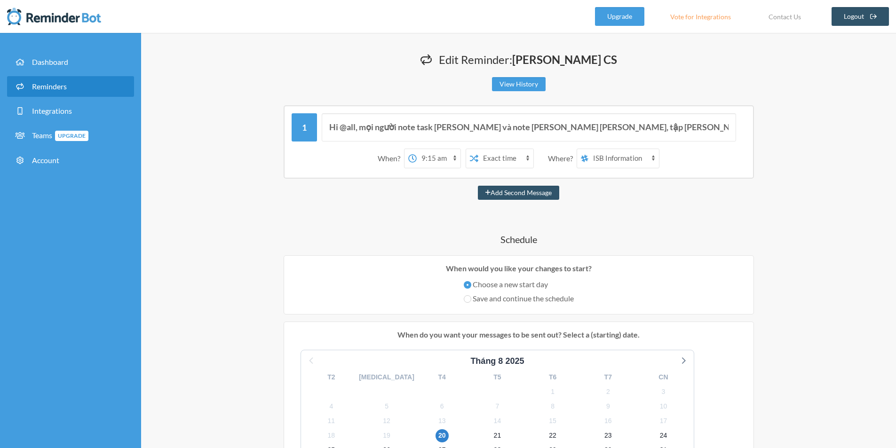
click at [418, 157] on select "12:00 am 12:15 am 12:30 am 12:45 am 1:00 am 1:15 am 1:30 am 1:45 am 2:00 am 2:1…" at bounding box center [439, 158] width 44 height 19
click at [417, 149] on select "12:00 am 12:15 am 12:30 am 12:45 am 1:00 am 1:15 am 1:30 am 1:45 am 2:00 am 2:1…" at bounding box center [439, 158] width 44 height 19
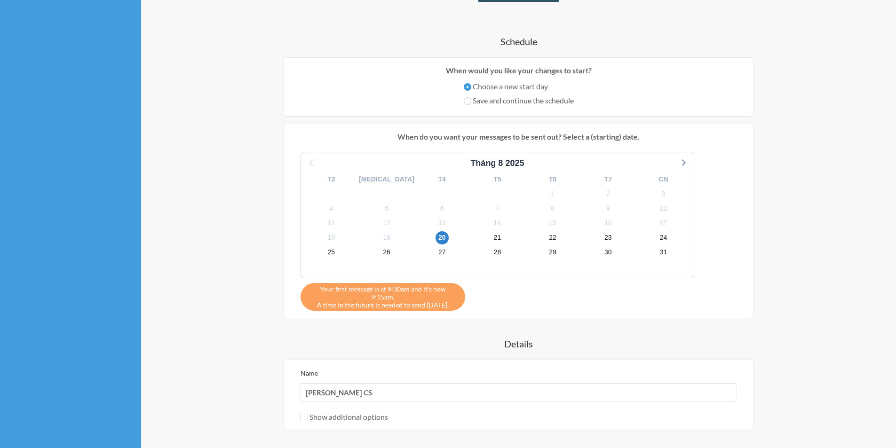
scroll to position [57, 0]
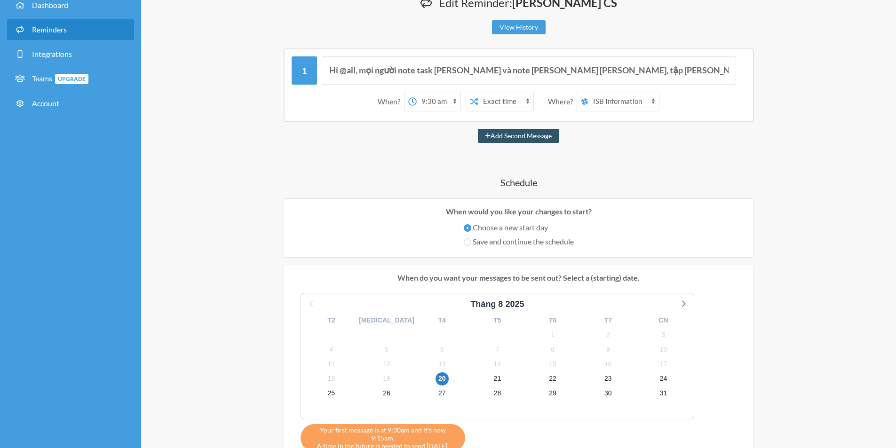
click at [423, 102] on select "12:00 am 12:15 am 12:30 am 12:45 am 1:00 am 1:15 am 1:30 am 1:45 am 2:00 am 2:1…" at bounding box center [439, 101] width 44 height 19
select select "10:00:00"
click at [417, 92] on select "12:00 am 12:15 am 12:30 am 12:45 am 1:00 am 1:15 am 1:30 am 1:45 am 2:00 am 2:1…" at bounding box center [439, 101] width 44 height 19
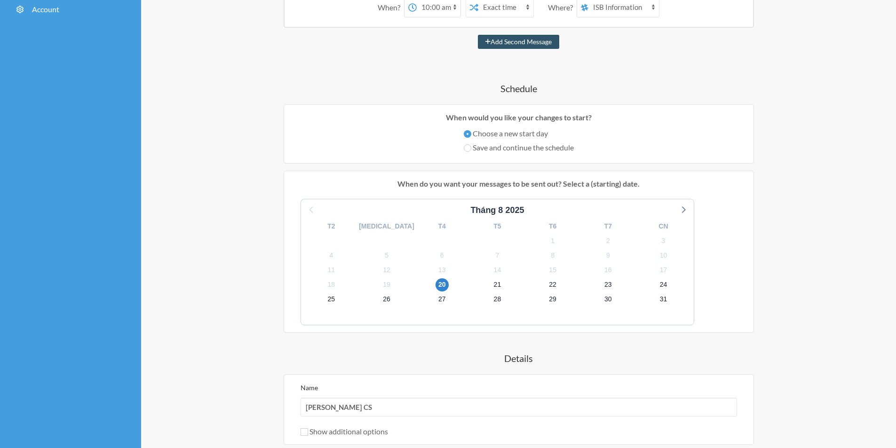
scroll to position [245, 0]
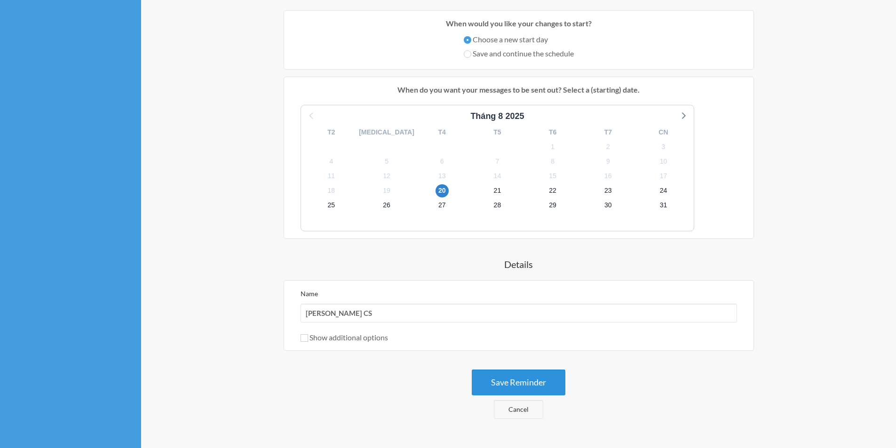
click at [513, 385] on button "Save Reminder" at bounding box center [519, 383] width 94 height 26
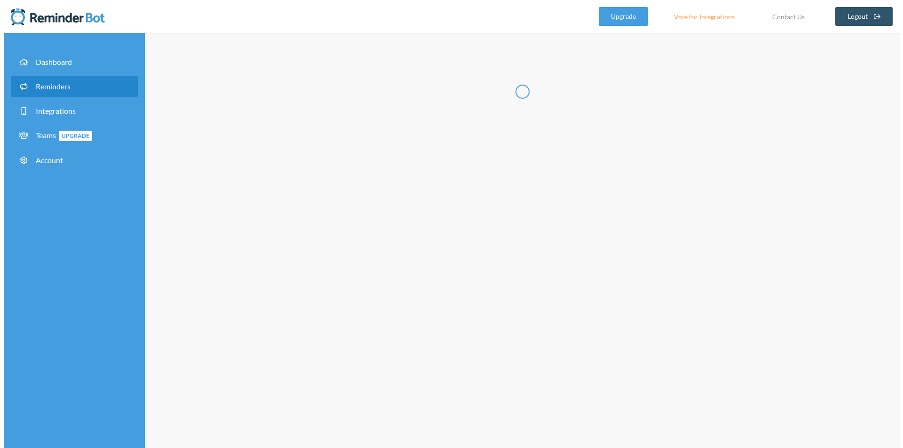
scroll to position [0, 0]
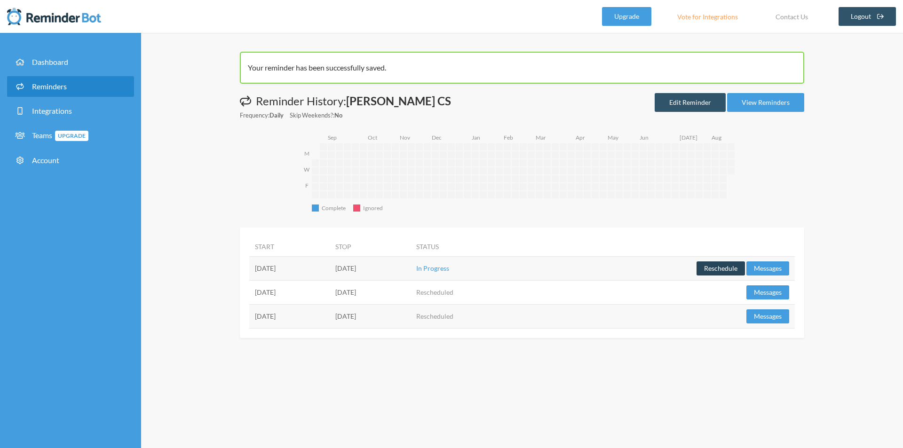
click at [714, 270] on button "Reschedule" at bounding box center [720, 268] width 48 height 14
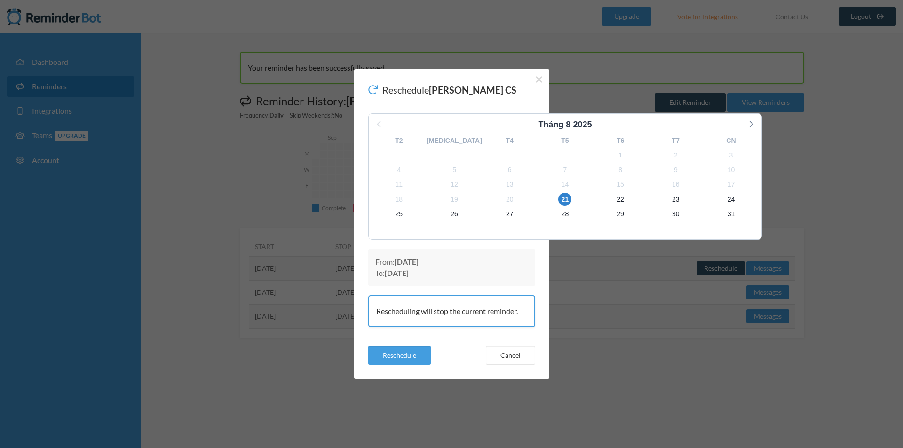
click at [537, 200] on div "21" at bounding box center [564, 199] width 55 height 15
click at [503, 198] on span "20" at bounding box center [509, 199] width 13 height 13
click at [413, 359] on button "Reschedule" at bounding box center [399, 355] width 63 height 19
click at [501, 356] on button "Cancel" at bounding box center [510, 355] width 49 height 19
click at [543, 77] on button "Close" at bounding box center [538, 79] width 11 height 11
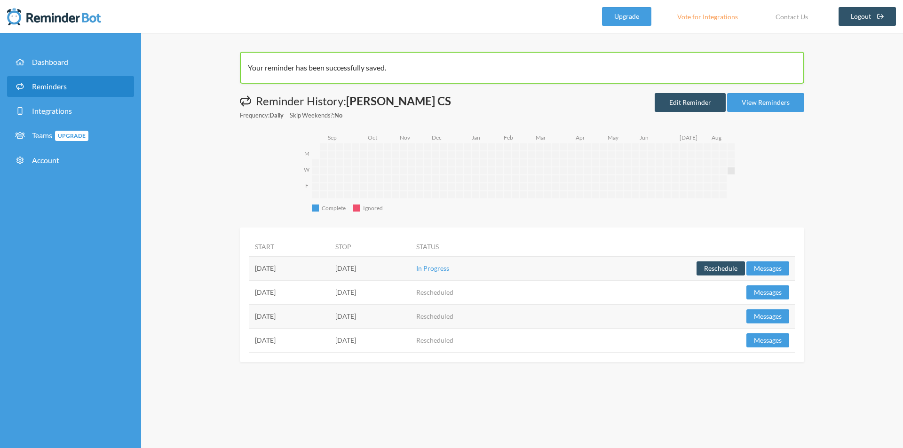
click at [280, 271] on td "[DATE]" at bounding box center [289, 268] width 80 height 24
click at [308, 271] on td "[DATE]" at bounding box center [289, 268] width 80 height 24
click at [410, 265] on td "[DATE]" at bounding box center [370, 268] width 80 height 24
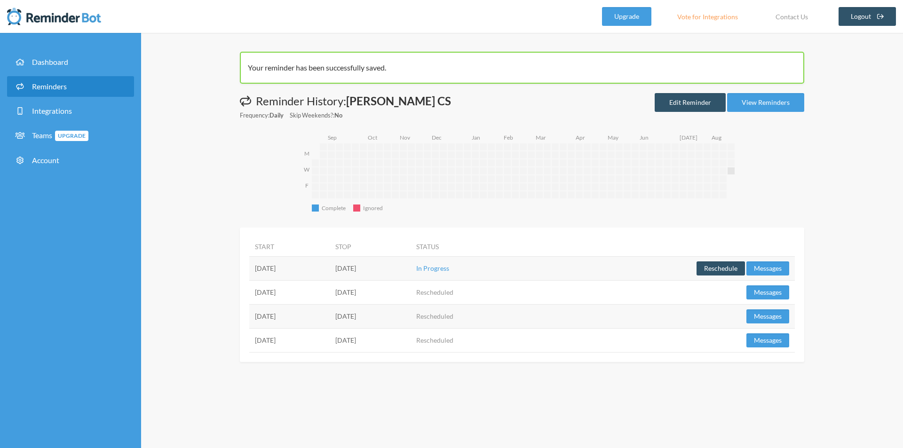
click at [410, 265] on td "[DATE]" at bounding box center [370, 268] width 80 height 24
click at [354, 207] on rect "Ignored" at bounding box center [356, 207] width 7 height 7
click at [315, 210] on rect "Complete" at bounding box center [315, 207] width 7 height 7
